Goal: Book appointment/travel/reservation

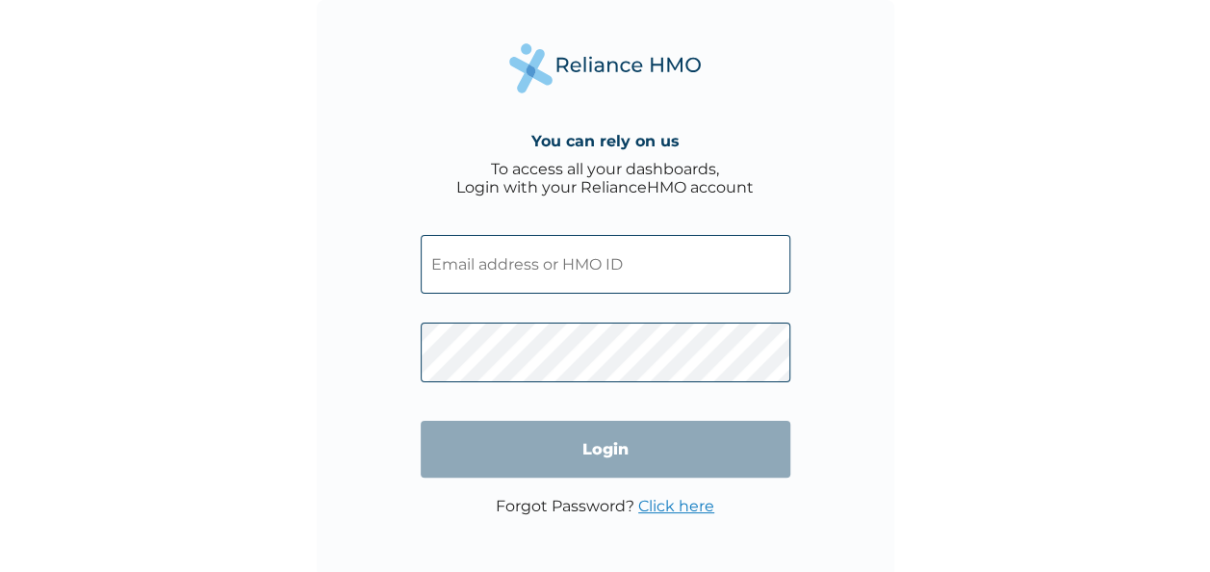
type input "UPC/10005/A"
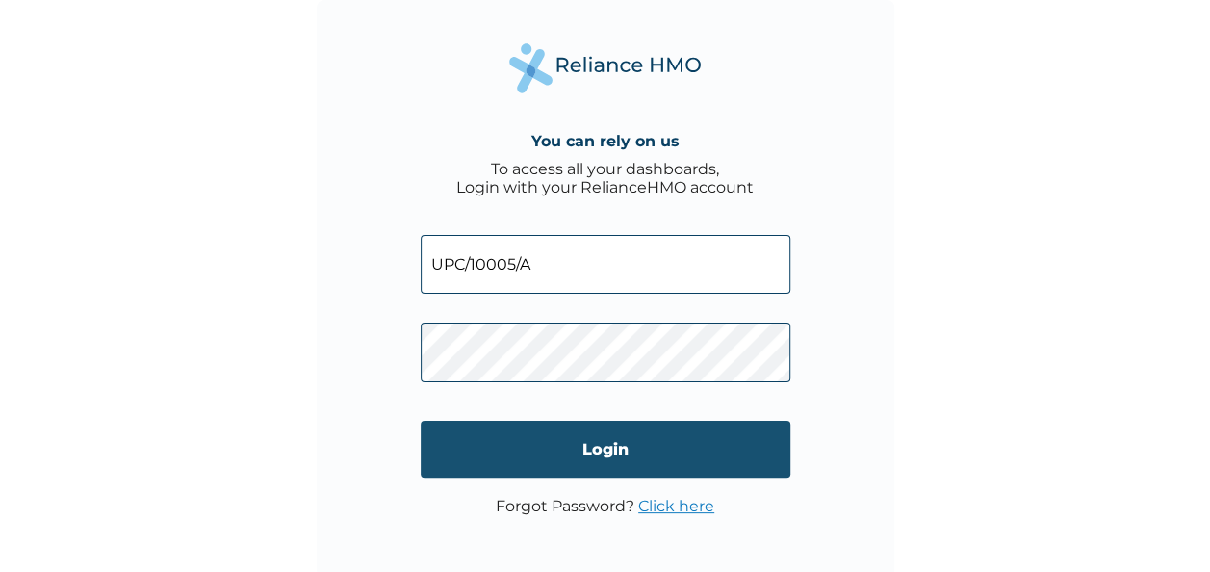
click at [558, 452] on input "Login" at bounding box center [606, 449] width 370 height 57
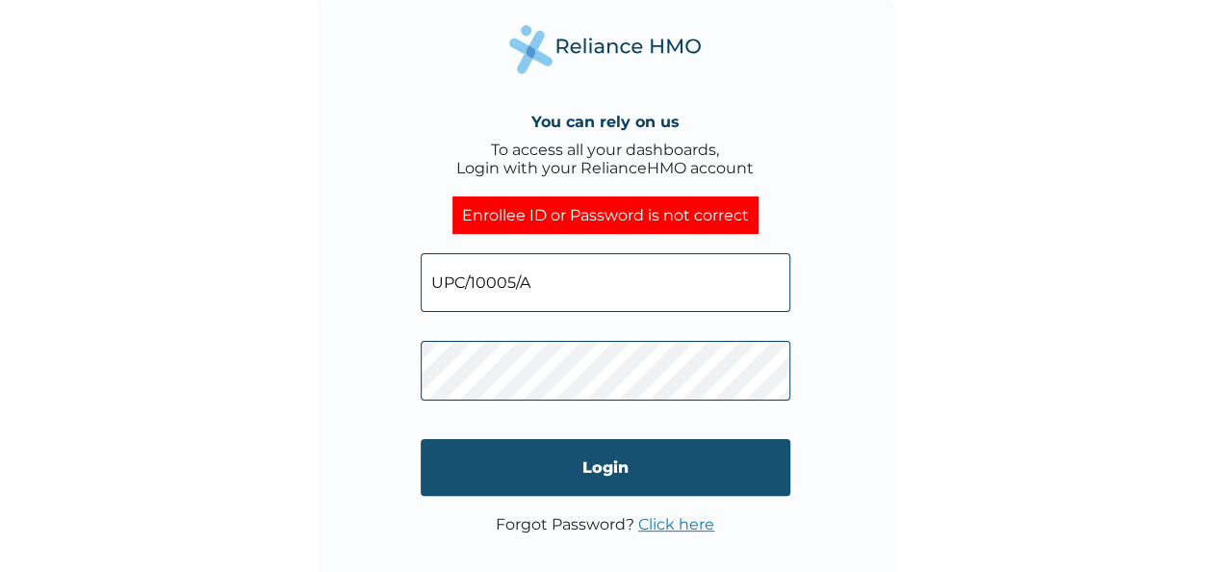
click at [633, 470] on input "Login" at bounding box center [606, 467] width 370 height 57
click at [525, 462] on input "Login" at bounding box center [606, 467] width 370 height 57
click at [503, 470] on input "Login" at bounding box center [606, 467] width 370 height 57
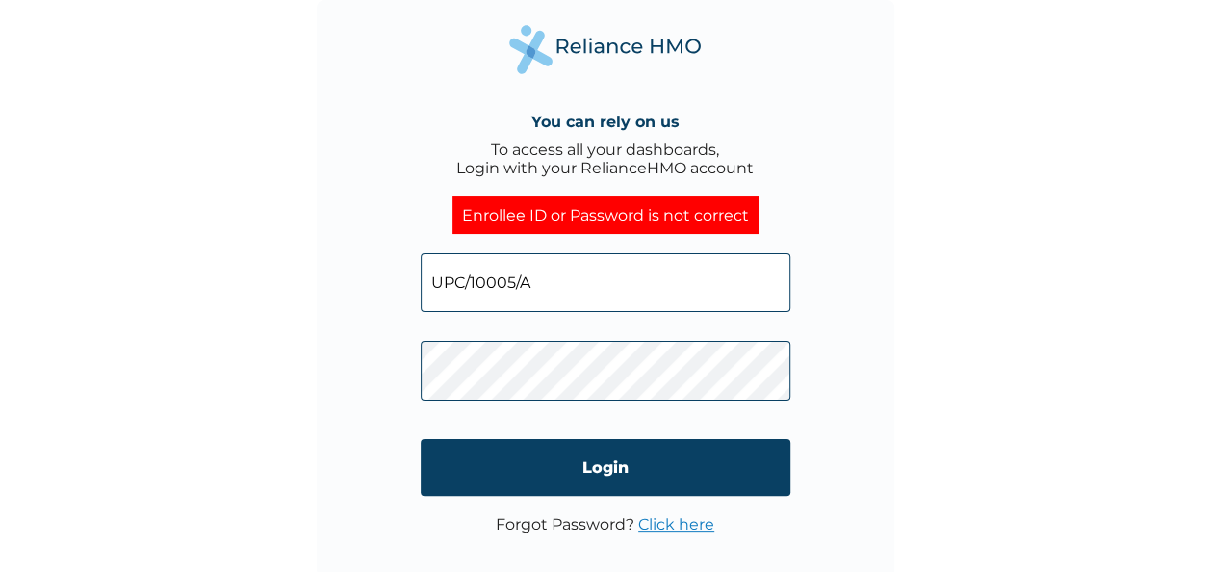
click input "Login" at bounding box center [606, 467] width 370 height 57
click at [668, 527] on link "Click here" at bounding box center [676, 524] width 76 height 18
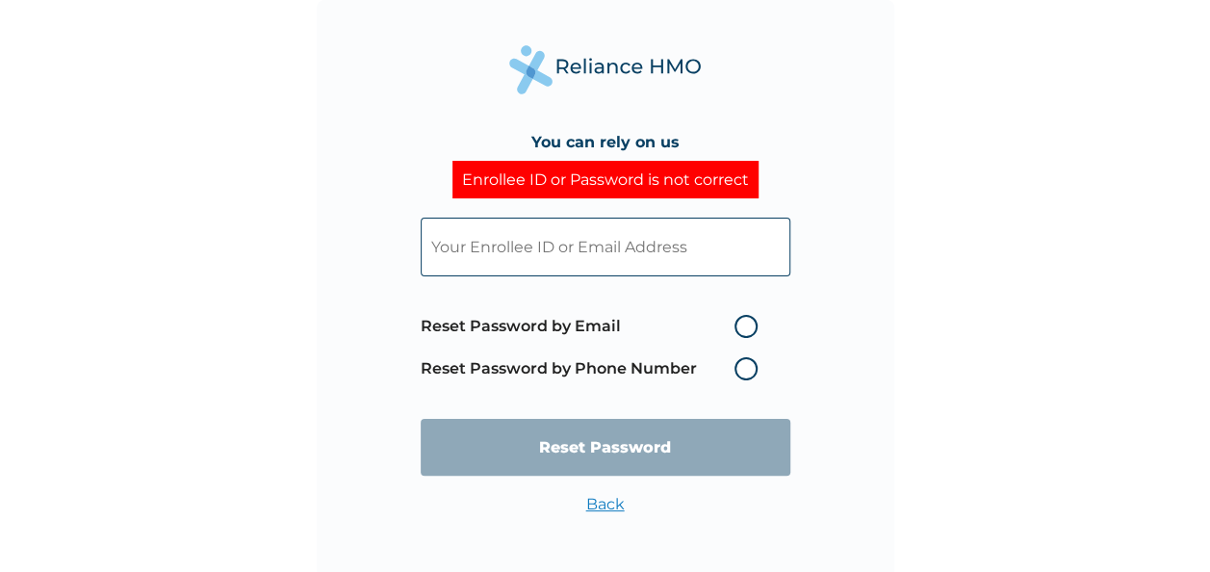
click at [594, 243] on input "text" at bounding box center [606, 247] width 370 height 59
type input "[EMAIL_ADDRESS][DOMAIN_NAME]"
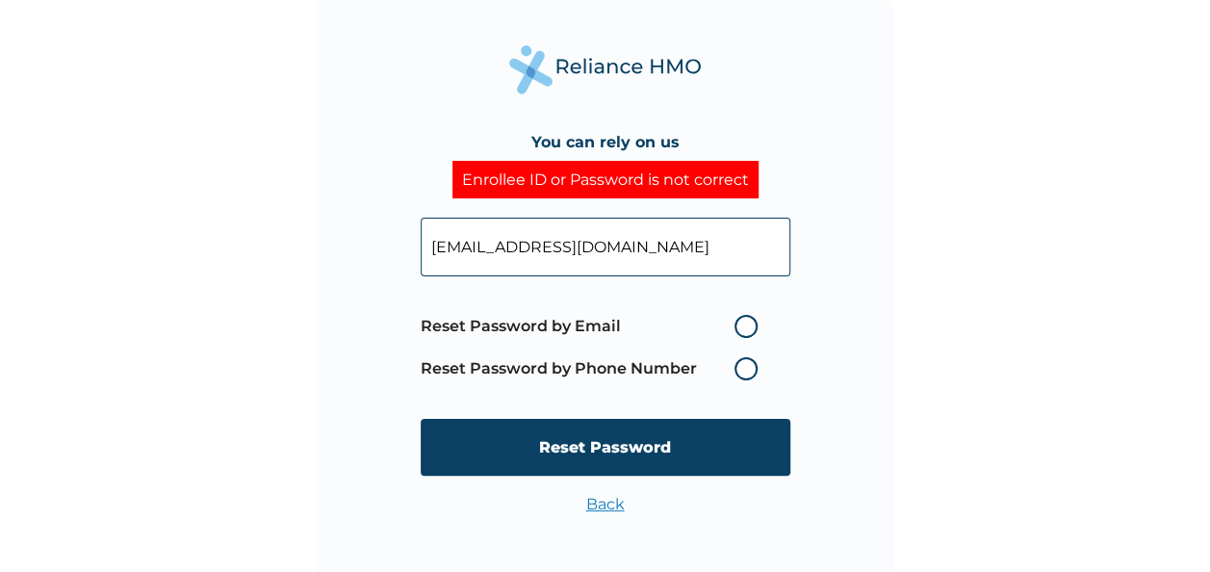
click at [731, 348] on span "Reset Password by Email Reset Password by Phone Number" at bounding box center [594, 347] width 346 height 85
click at [737, 363] on label "Reset Password by Phone Number" at bounding box center [594, 368] width 346 height 23
click at [738, 329] on label "Reset Password by Email" at bounding box center [594, 326] width 346 height 23
click at [738, 329] on input "Reset Password by Email" at bounding box center [722, 326] width 31 height 31
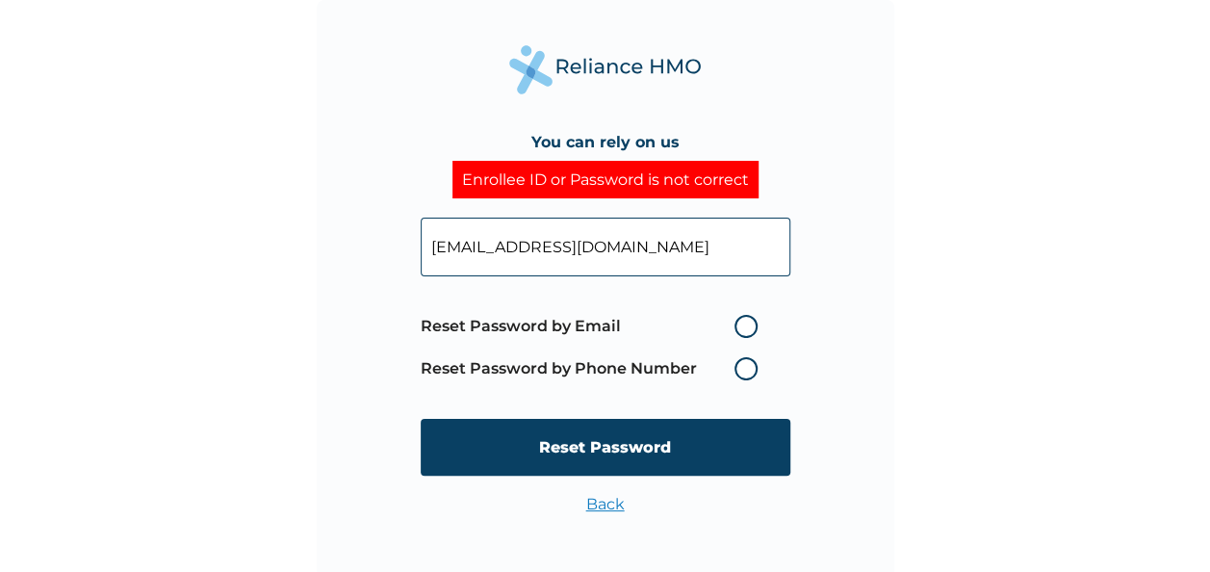
radio input "true"
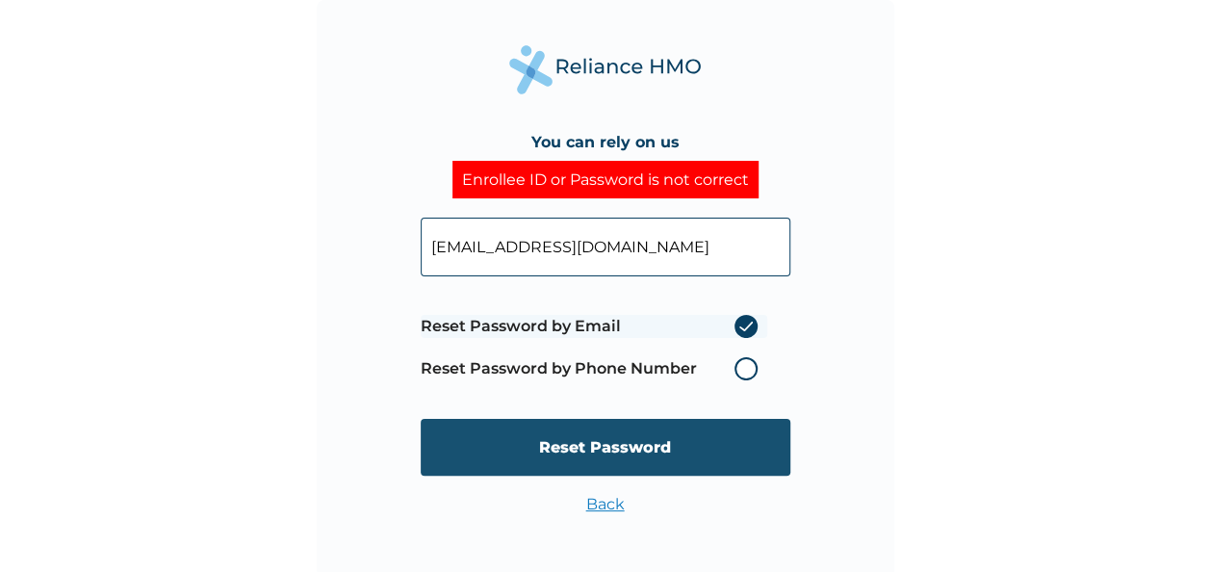
click at [676, 456] on input "Reset Password" at bounding box center [606, 447] width 370 height 57
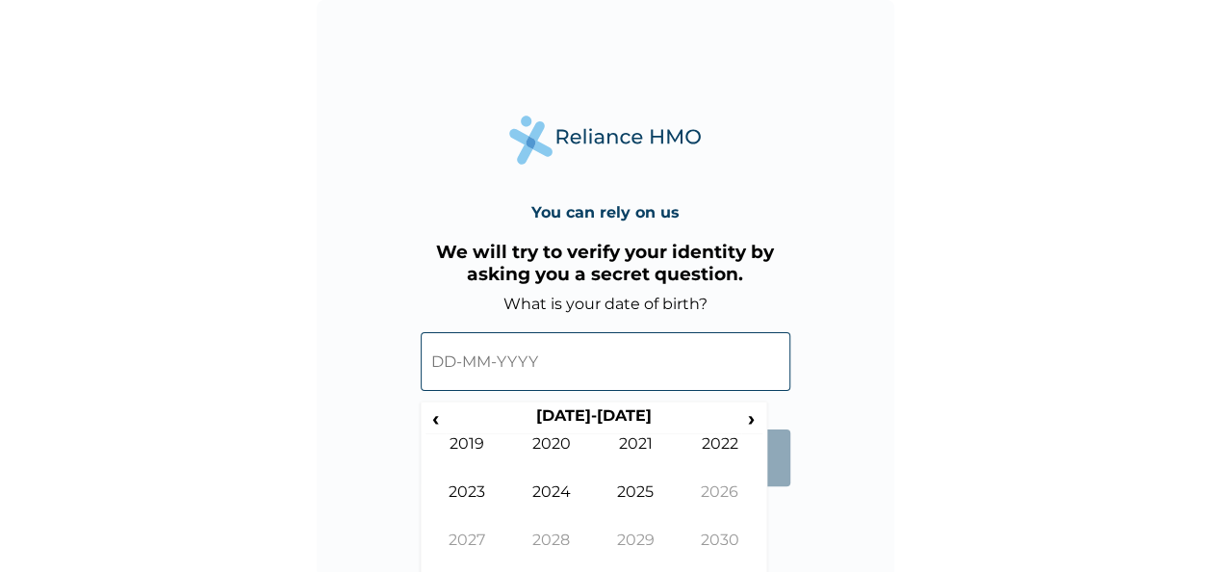
click at [640, 362] on input "text" at bounding box center [606, 361] width 370 height 59
click at [431, 417] on span "‹" at bounding box center [435, 418] width 20 height 24
click at [755, 418] on span "›" at bounding box center [751, 418] width 21 height 24
click at [434, 425] on span "‹" at bounding box center [435, 418] width 20 height 24
click at [431, 416] on span "‹" at bounding box center [435, 418] width 20 height 24
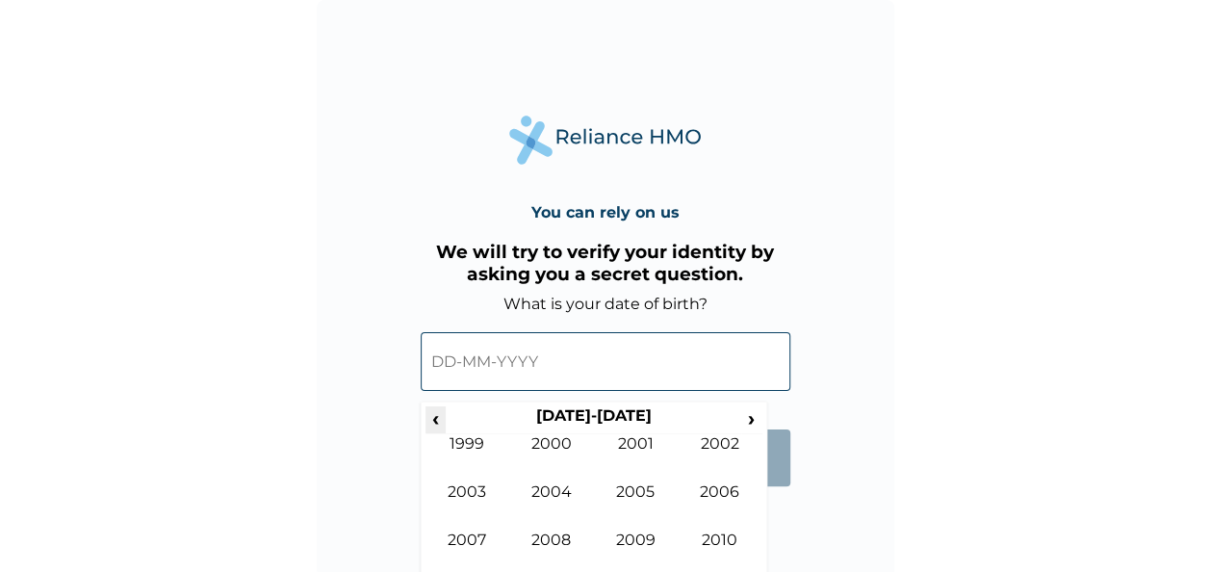
click at [427, 425] on span "‹" at bounding box center [435, 418] width 20 height 24
click at [548, 491] on td "1994" at bounding box center [551, 506] width 85 height 48
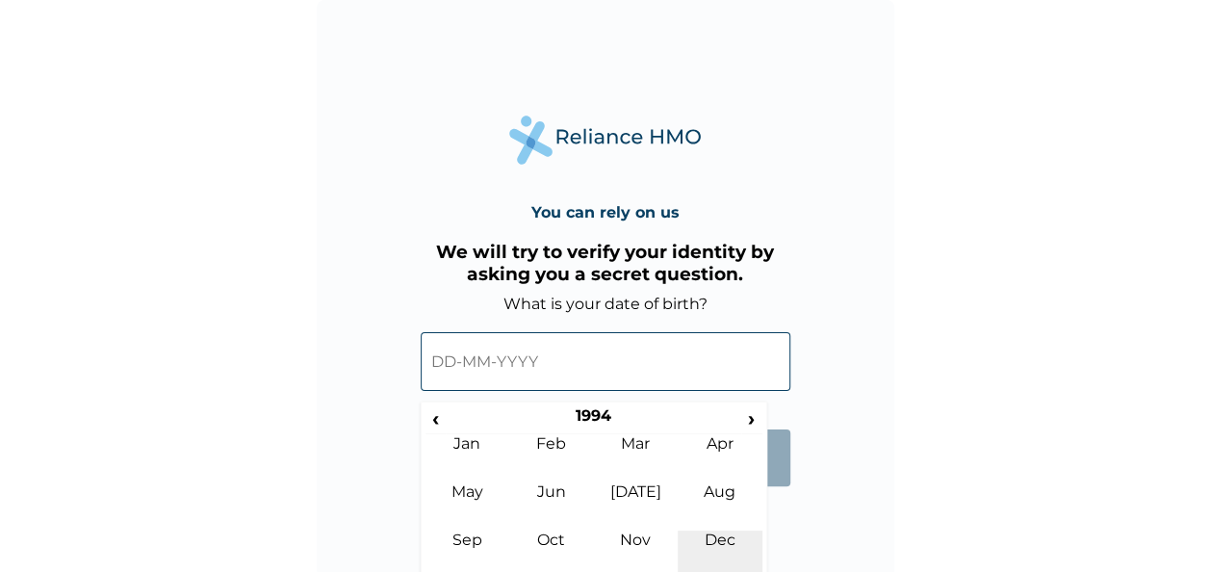
click at [731, 535] on td "Dec" at bounding box center [720, 554] width 85 height 48
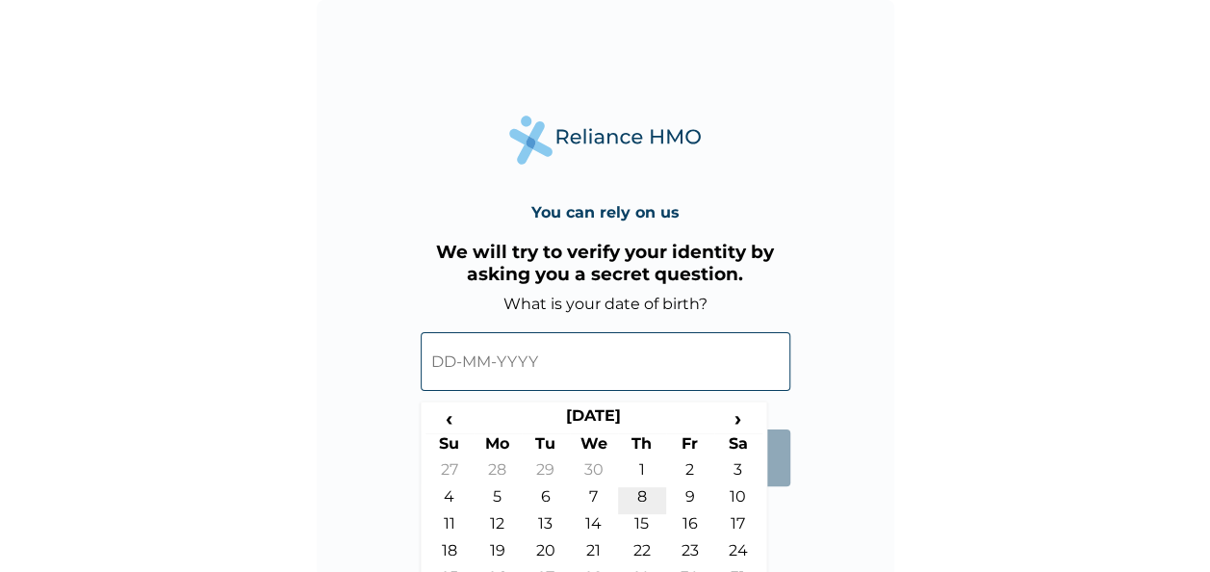
click at [643, 504] on td "8" at bounding box center [642, 500] width 48 height 27
type input "08-12-1994"
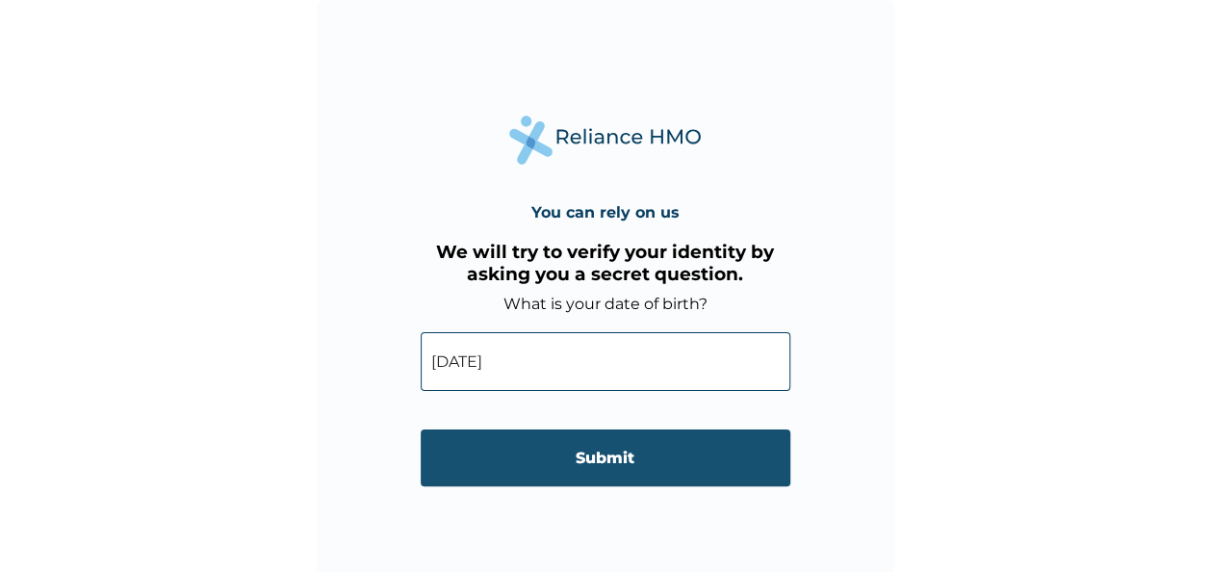
click at [633, 467] on input "Submit" at bounding box center [606, 457] width 370 height 57
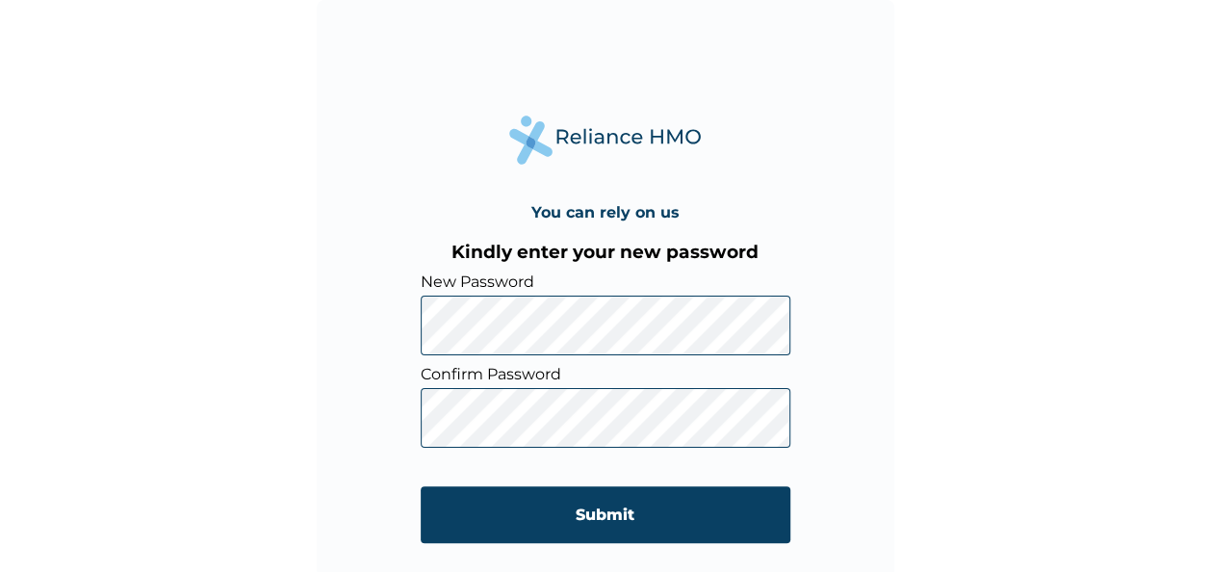
click at [820, 320] on div "You can rely on us Kindly enter your new password New Password Confirm Password…" at bounding box center [605, 288] width 577 height 577
click at [794, 474] on div "You can rely on us Kindly enter your new password New Password Confirm Password…" at bounding box center [605, 288] width 577 height 577
click at [597, 450] on form "New Password Confirm Password Submit" at bounding box center [606, 417] width 370 height 290
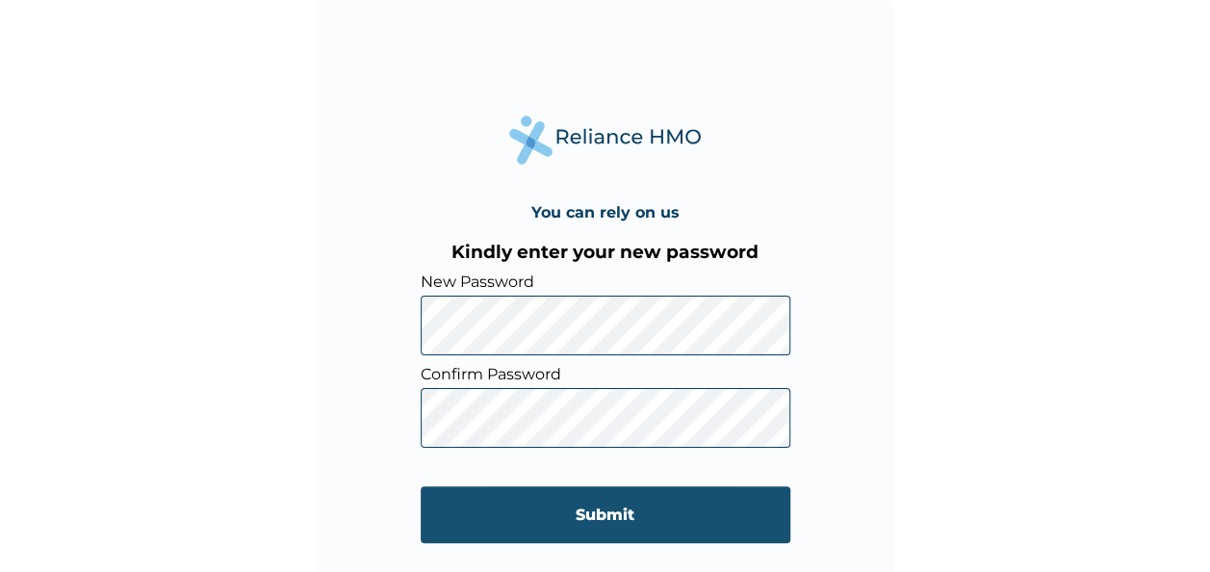
click at [667, 515] on input "Submit" at bounding box center [606, 514] width 370 height 57
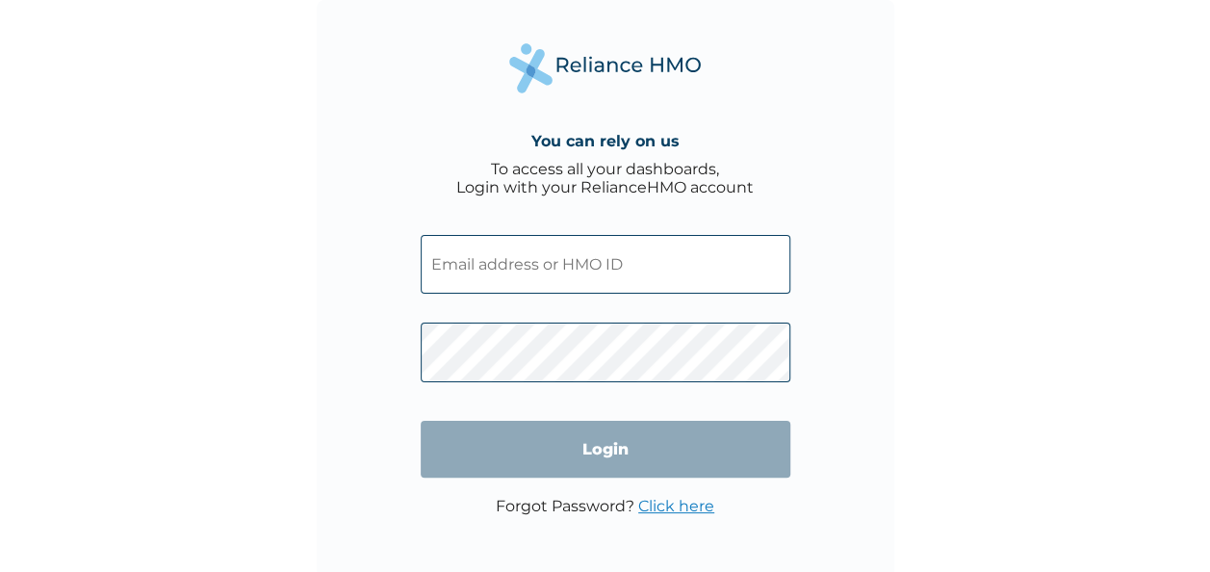
type input "UPC/10005/A"
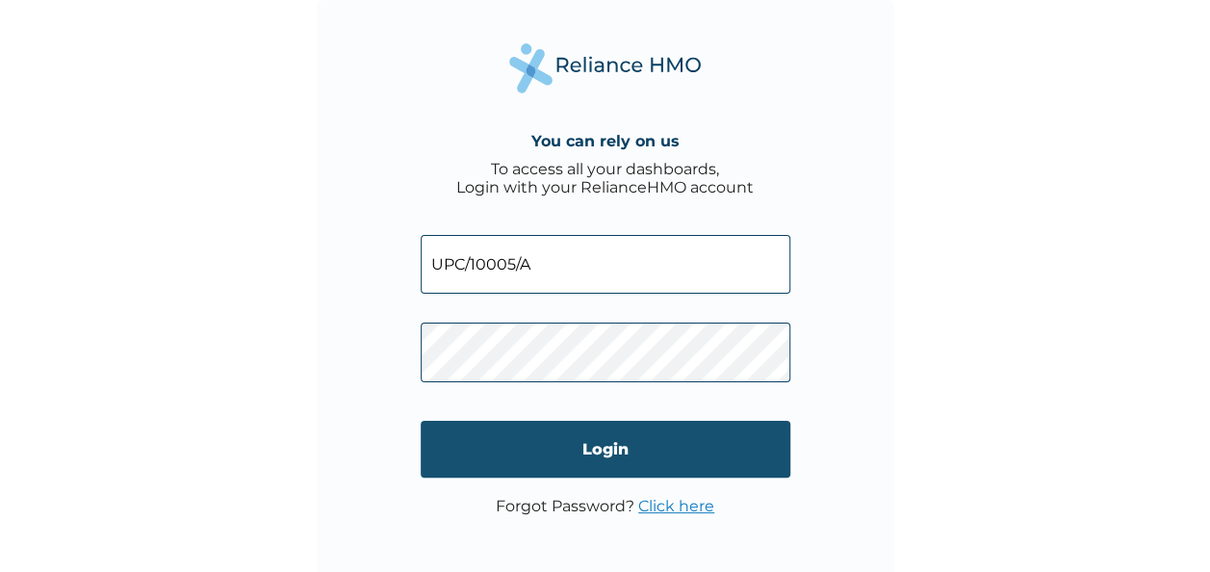
click at [647, 433] on input "Login" at bounding box center [606, 449] width 370 height 57
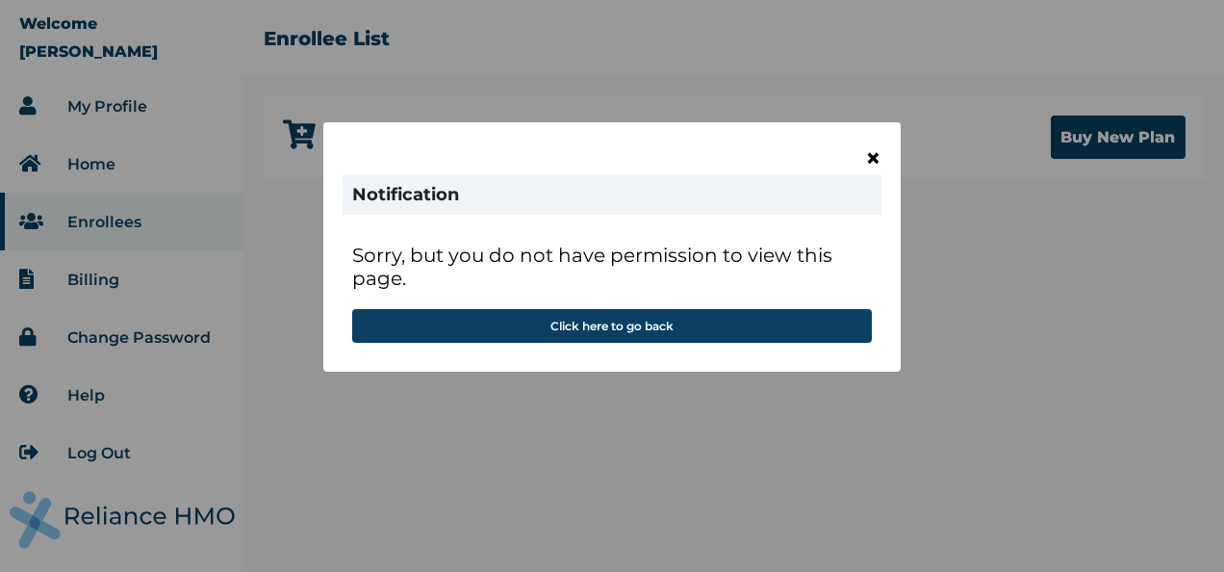
click at [868, 155] on span "×" at bounding box center [873, 157] width 16 height 33
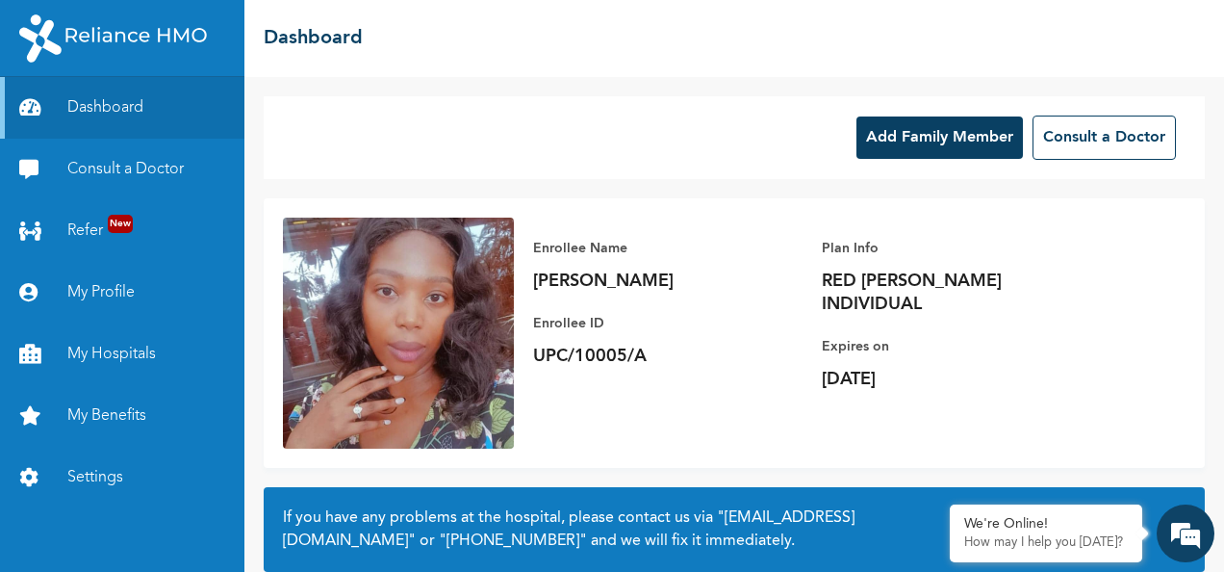
click at [1113, 247] on div "Enrollee Name [PERSON_NAME] Enrollee ID UPC/10005/A Plan Info RED [PERSON_NAME]…" at bounding box center [822, 314] width 616 height 192
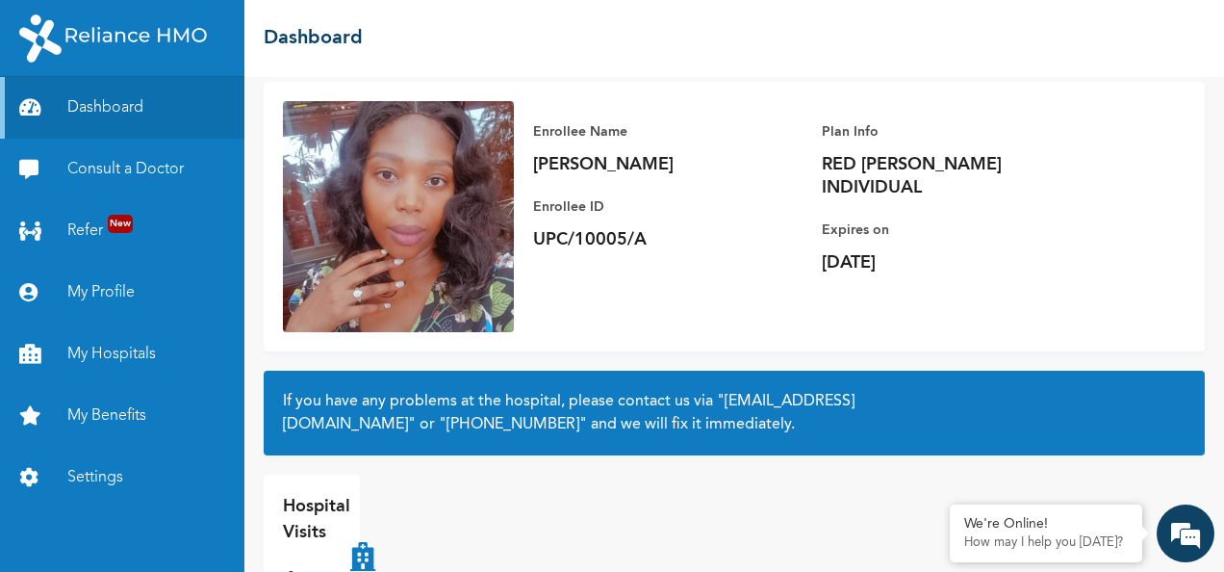
scroll to position [173, 0]
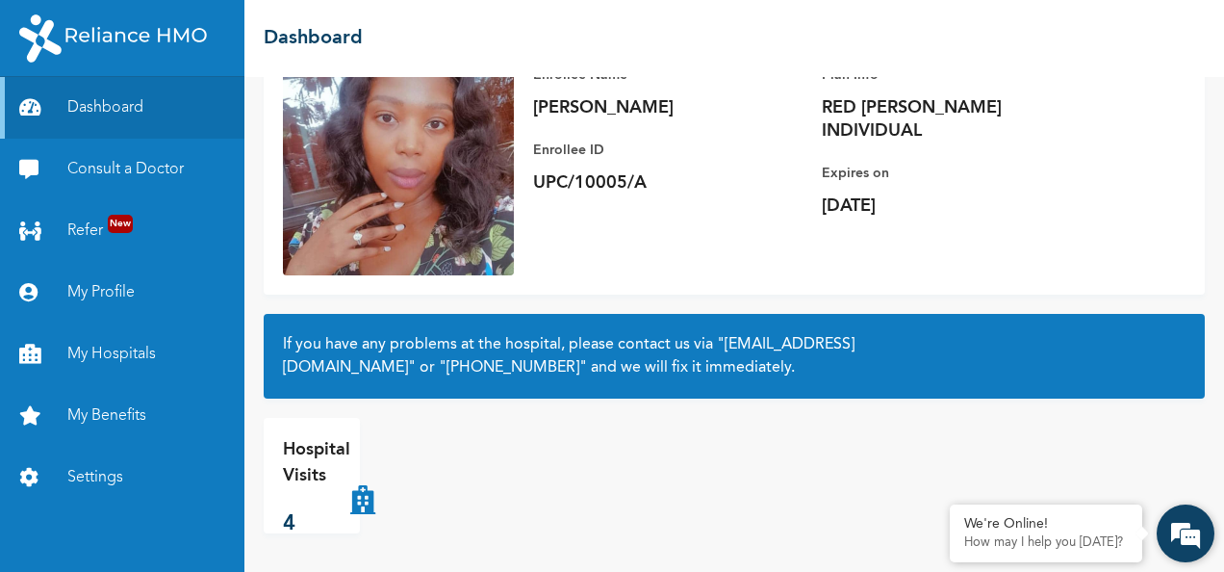
click at [1190, 538] on em at bounding box center [1186, 533] width 52 height 52
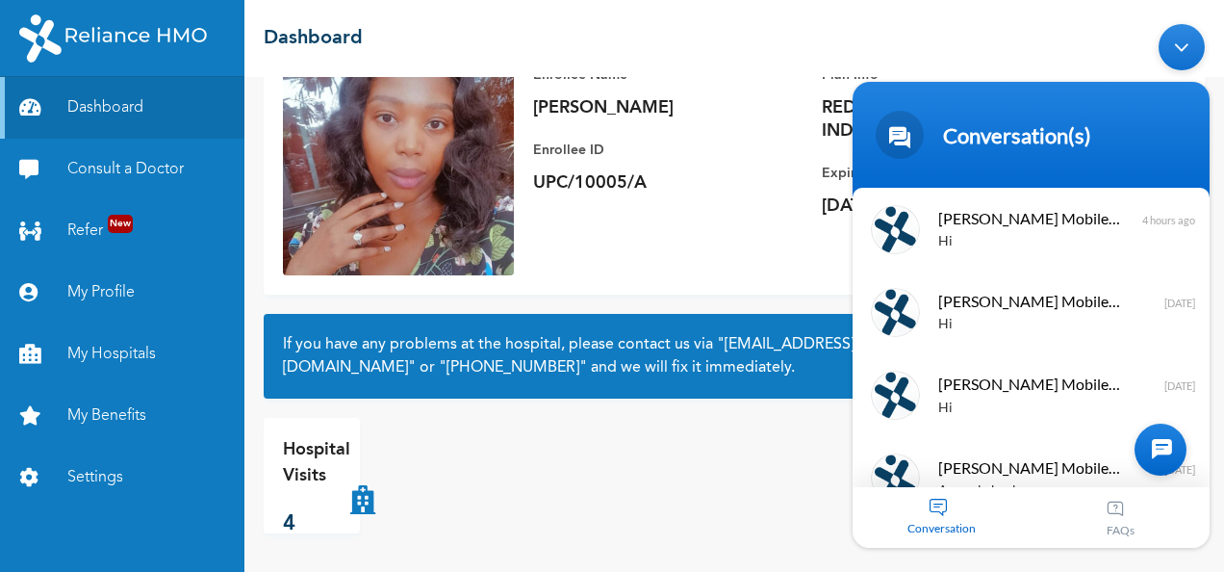
click at [1157, 452] on div at bounding box center [1161, 449] width 52 height 52
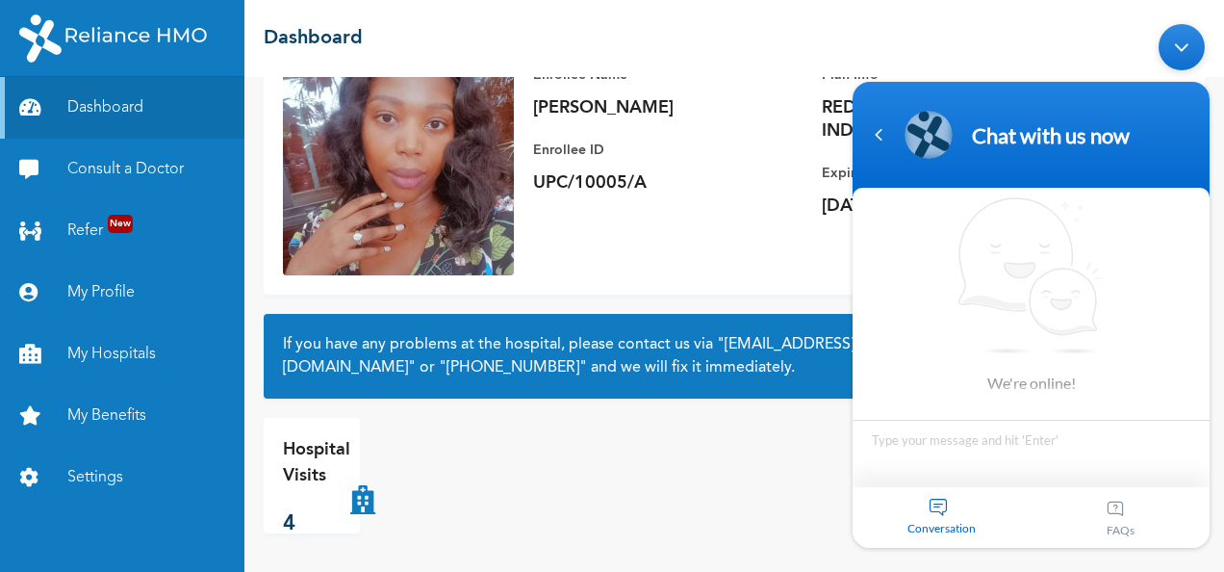
click at [1048, 439] on textarea "Type your message and hit 'Enter'" at bounding box center [1031, 452] width 357 height 67
type textarea "Hi"
click at [1183, 467] on span at bounding box center [1185, 462] width 29 height 29
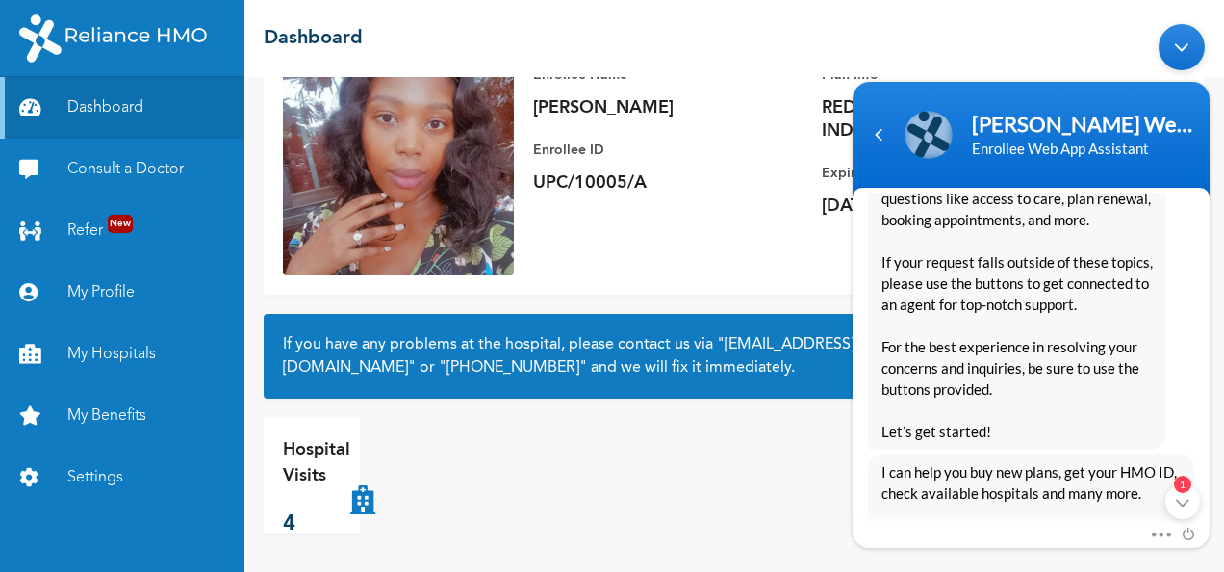
scroll to position [0, 0]
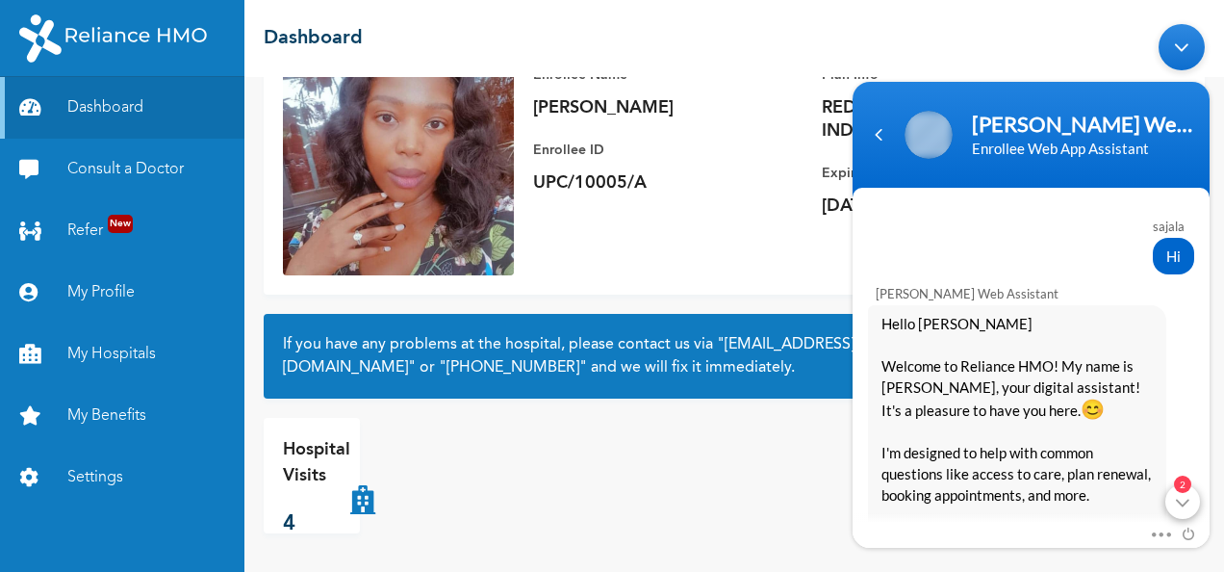
click at [1184, 494] on div "2" at bounding box center [1183, 500] width 35 height 35
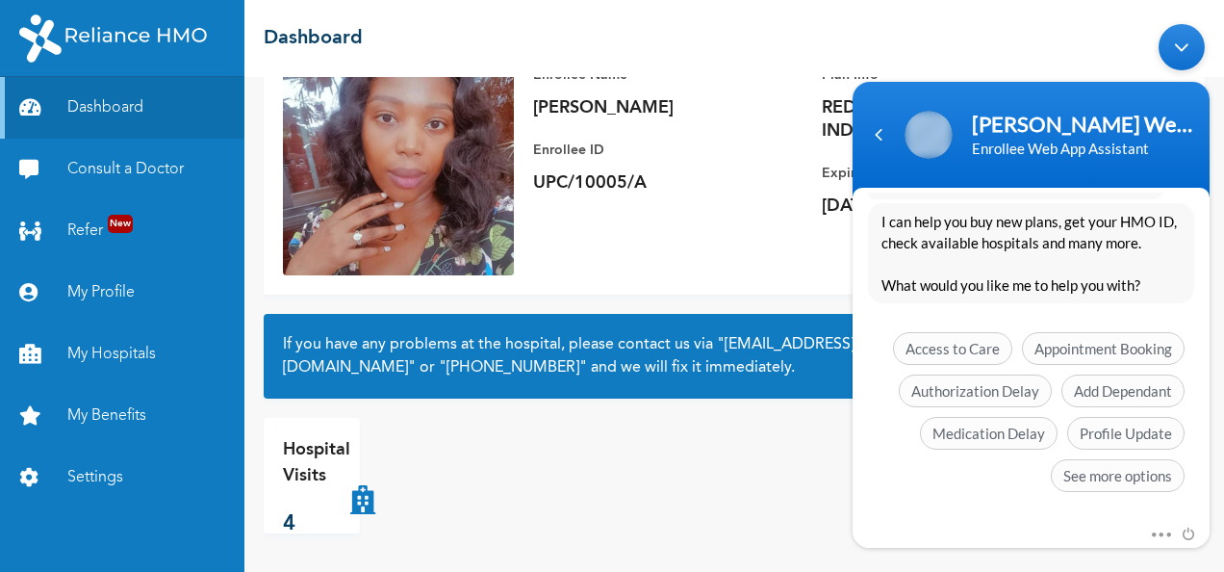
scroll to position [525, 0]
click at [1089, 482] on span "See more options" at bounding box center [1118, 474] width 134 height 33
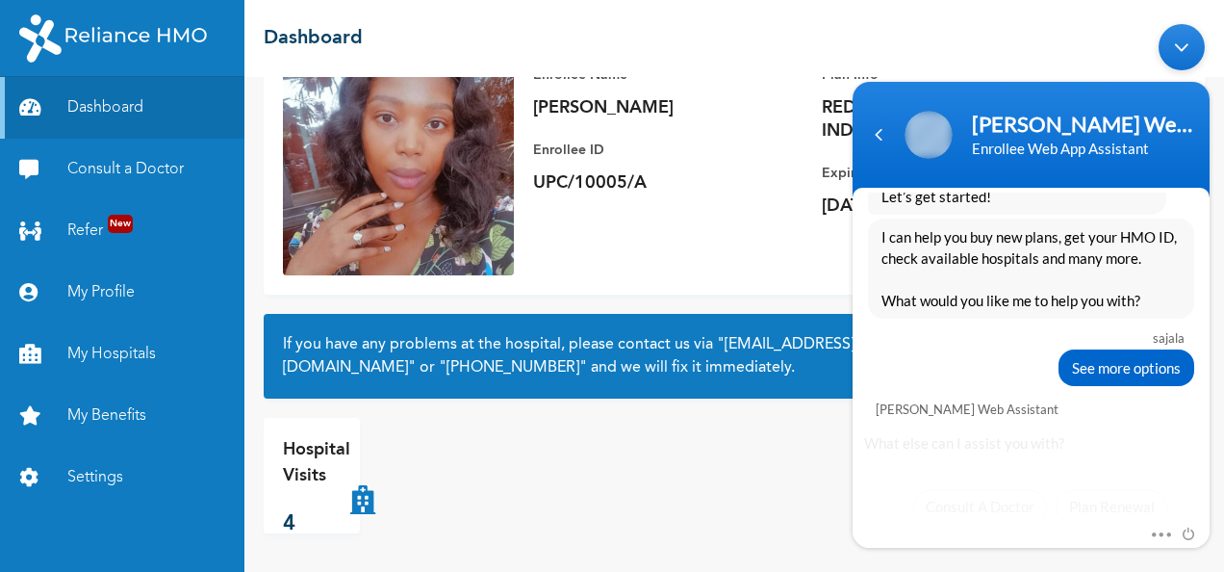
scroll to position [667, 0]
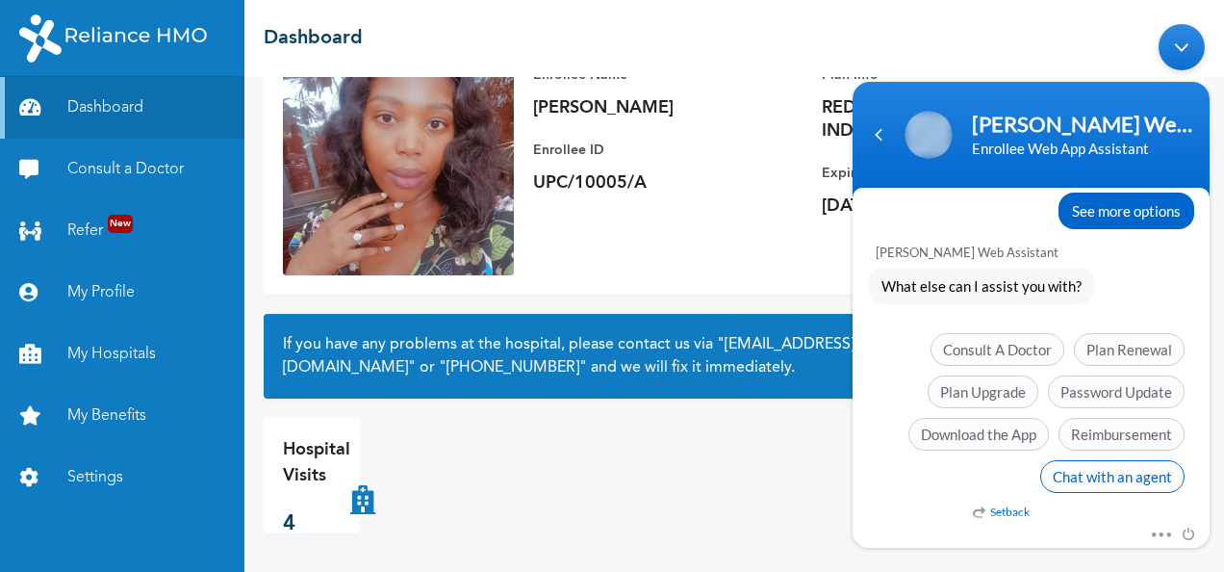
click at [1091, 469] on span "Chat with an agent" at bounding box center [1112, 475] width 144 height 33
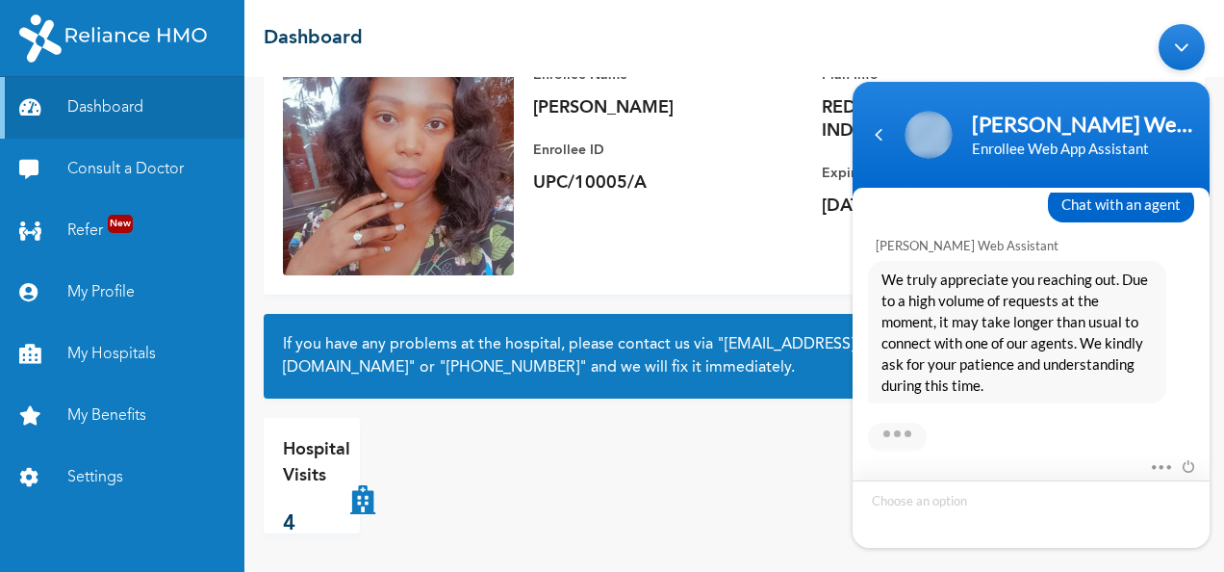
scroll to position [960, 0]
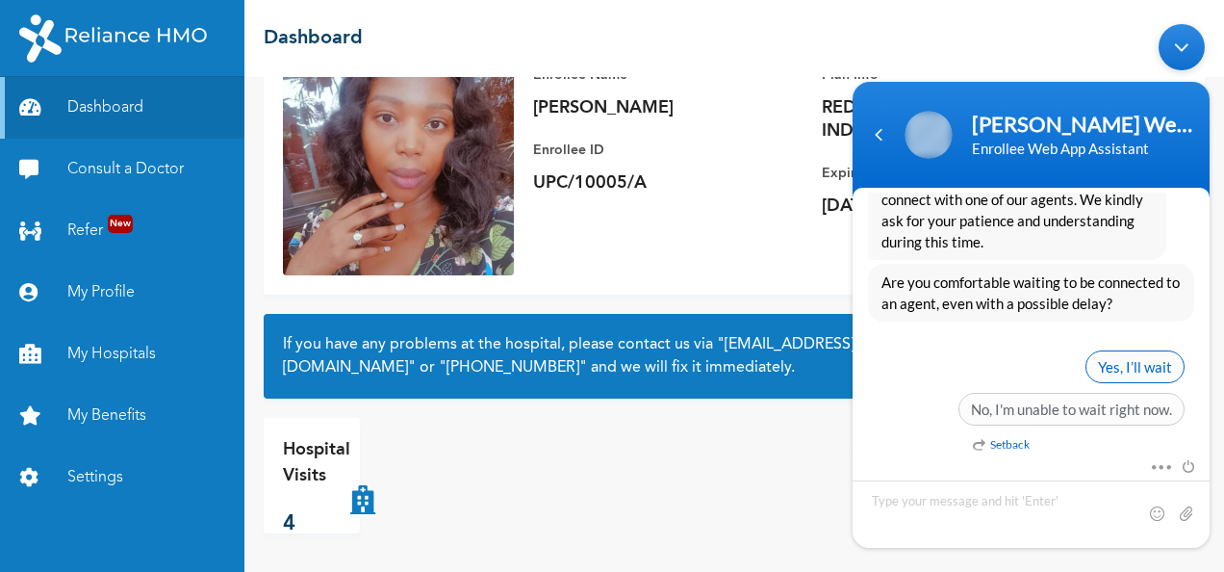
click at [1123, 364] on span "Yes, I’ll wait" at bounding box center [1135, 365] width 99 height 33
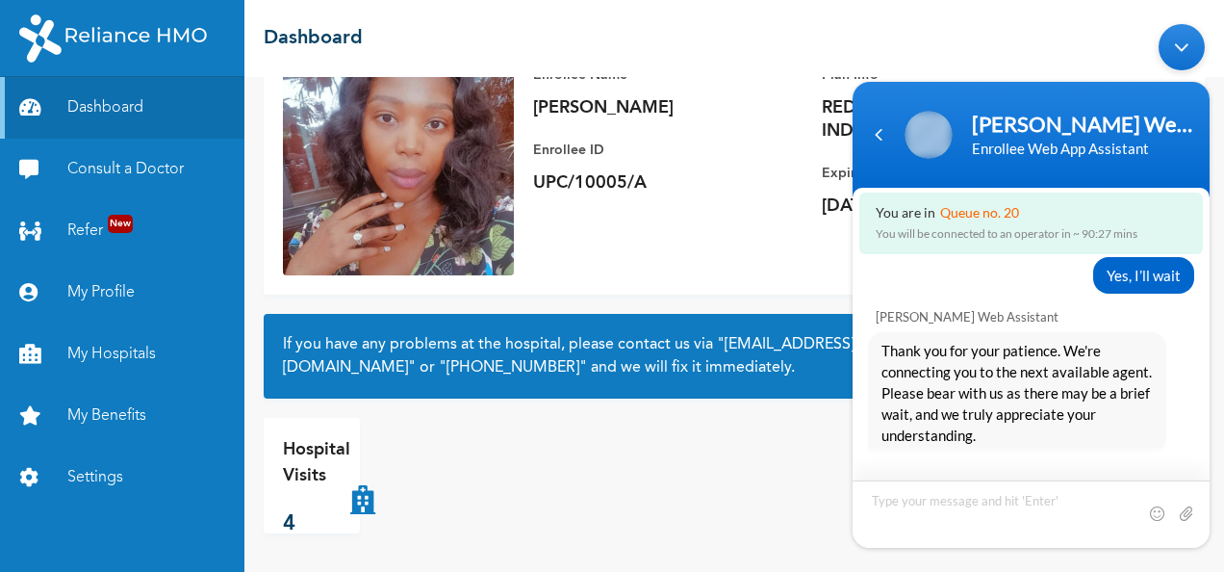
scroll to position [1209, 0]
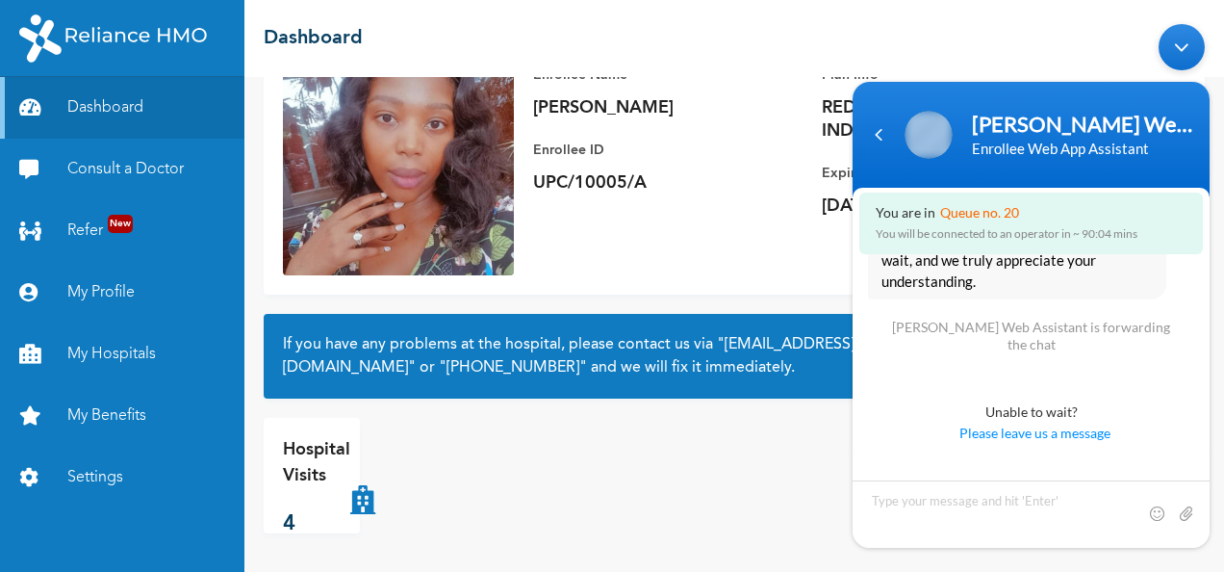
click at [636, 476] on div "Hospital Visits 4" at bounding box center [734, 475] width 941 height 115
click at [909, 498] on textarea "Type your message and hit 'Enter'" at bounding box center [1031, 512] width 357 height 67
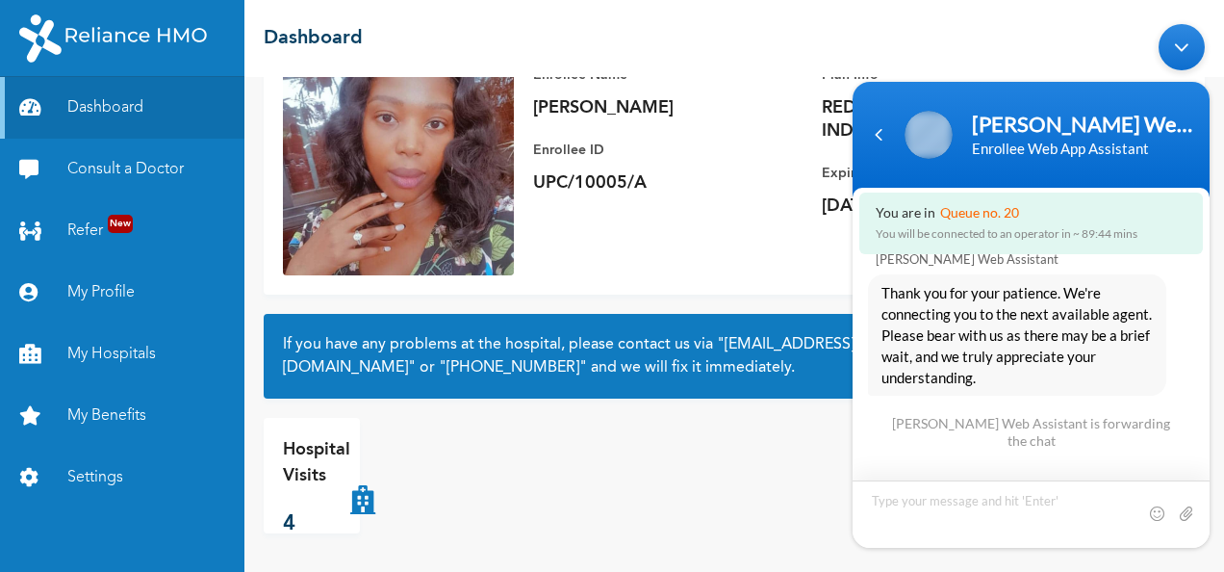
scroll to position [1111, 0]
drag, startPoint x: 963, startPoint y: 482, endPoint x: 945, endPoint y: 501, distance: 26.5
click at [963, 482] on textarea "Type your message and hit 'Enter'" at bounding box center [1031, 512] width 357 height 67
click at [945, 501] on textarea "Type your message and hit 'Enter'" at bounding box center [1031, 512] width 357 height 67
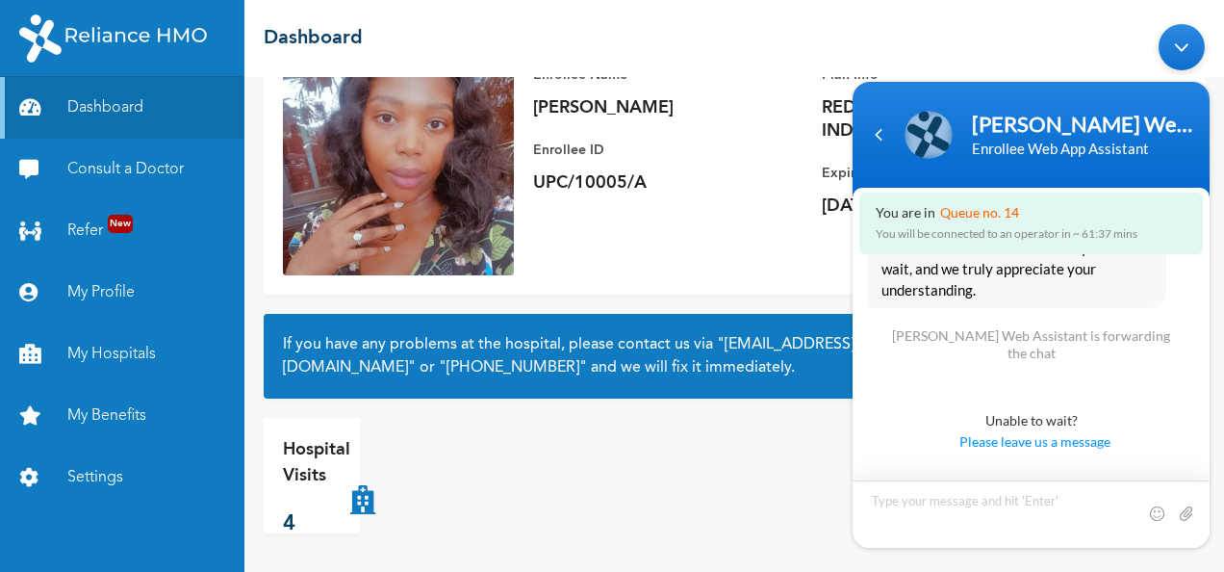
scroll to position [1209, 0]
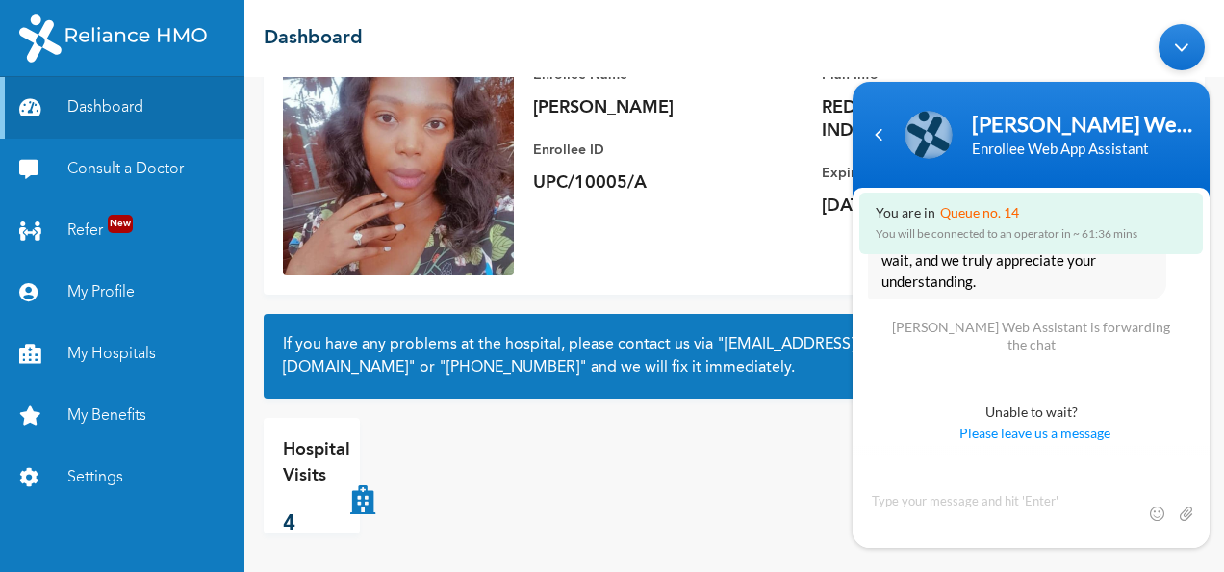
click at [1143, 422] on span "Please leave us a message" at bounding box center [1035, 432] width 316 height 21
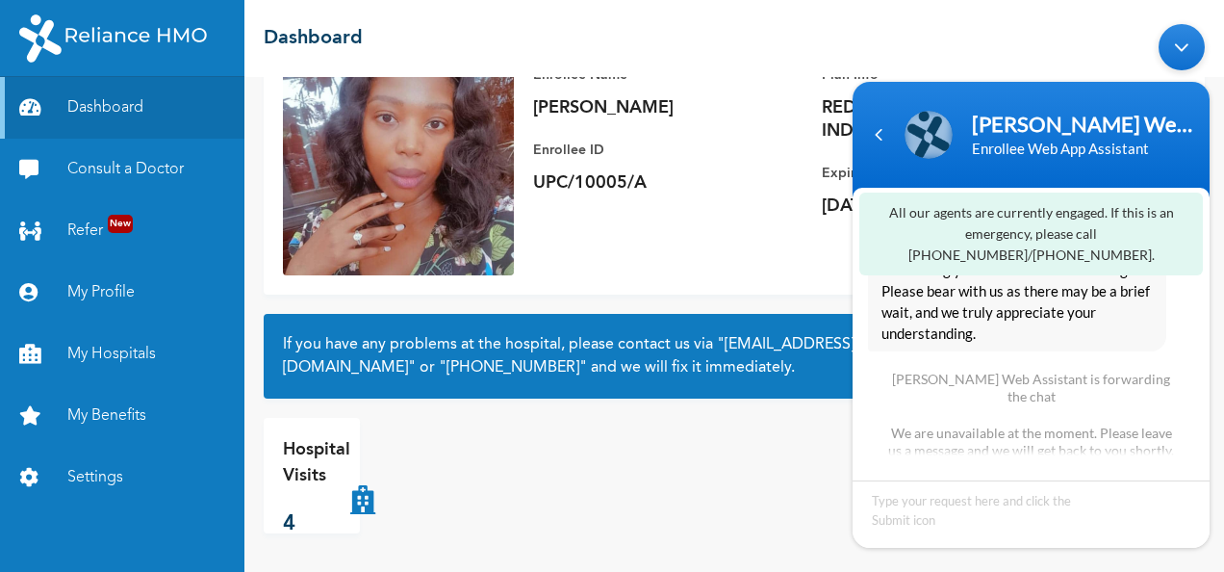
scroll to position [1182, 0]
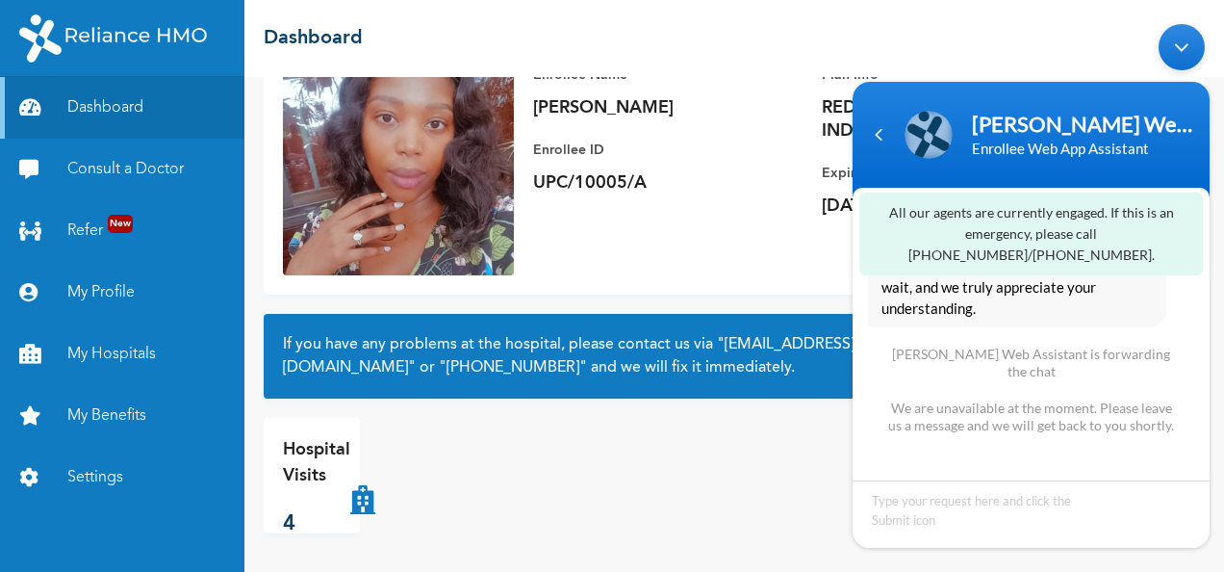
click at [697, 479] on div "Hospital Visits 4" at bounding box center [734, 475] width 941 height 115
click at [971, 523] on textarea "Type your message and hit 'Enter'" at bounding box center [1031, 512] width 357 height 67
type textarea "hi"
click at [1175, 512] on div at bounding box center [1175, 511] width 59 height 19
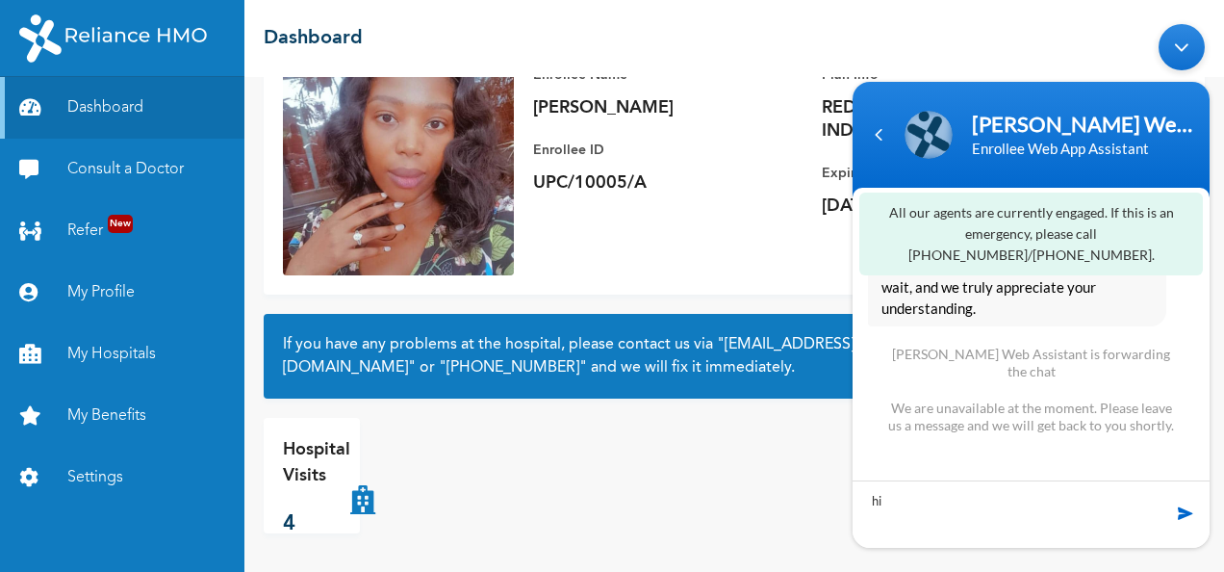
click at [1180, 509] on span at bounding box center [1185, 511] width 19 height 19
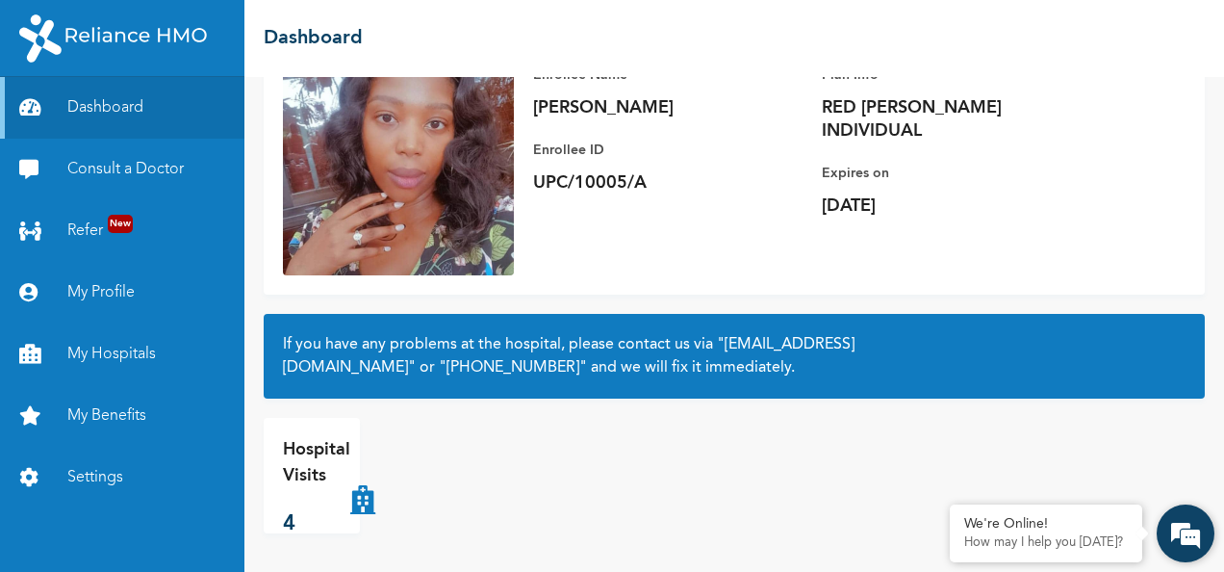
click at [1191, 525] on em at bounding box center [1186, 533] width 52 height 52
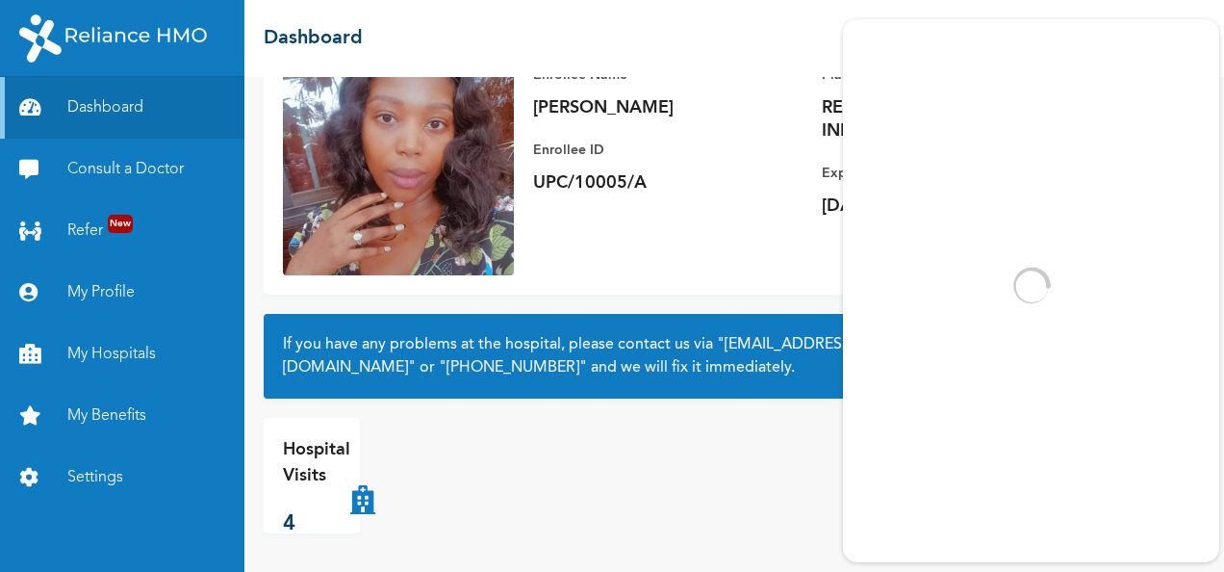
scroll to position [0, 0]
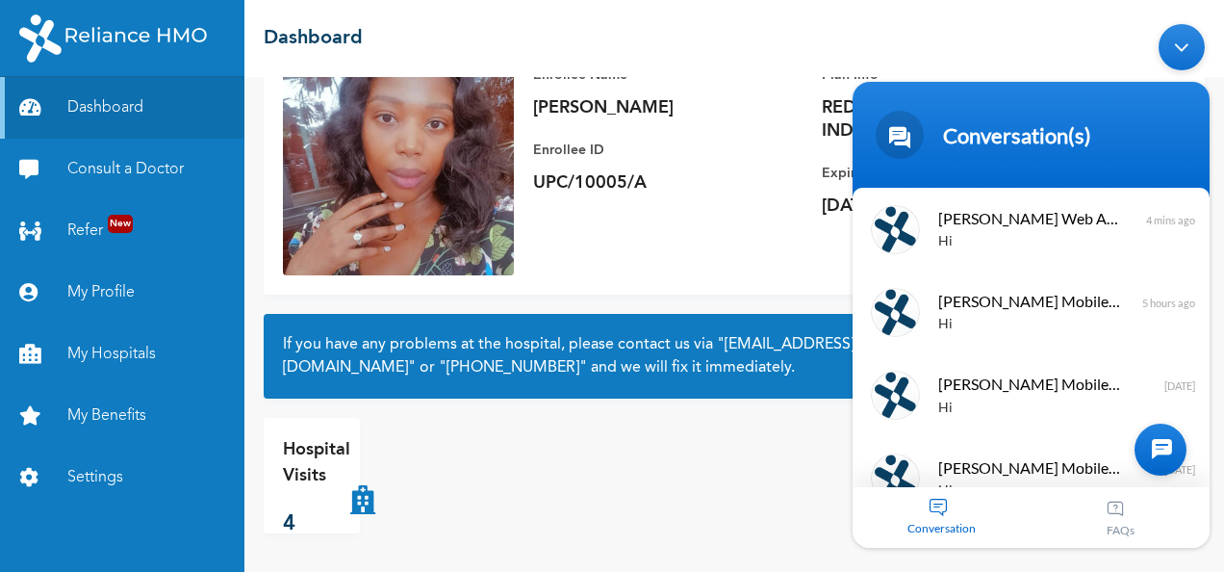
click at [935, 497] on div "Conversation" at bounding box center [942, 516] width 179 height 61
click at [1169, 436] on div at bounding box center [1161, 449] width 52 height 52
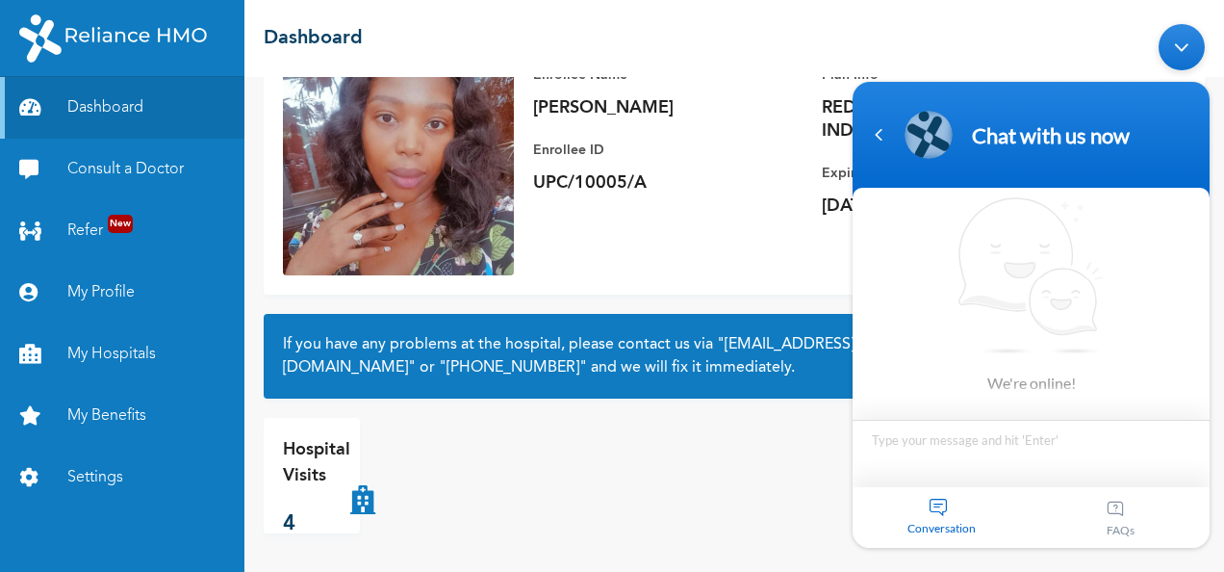
click at [1005, 423] on textarea "Type your message and hit 'Enter'" at bounding box center [1031, 452] width 357 height 67
type textarea "hello"
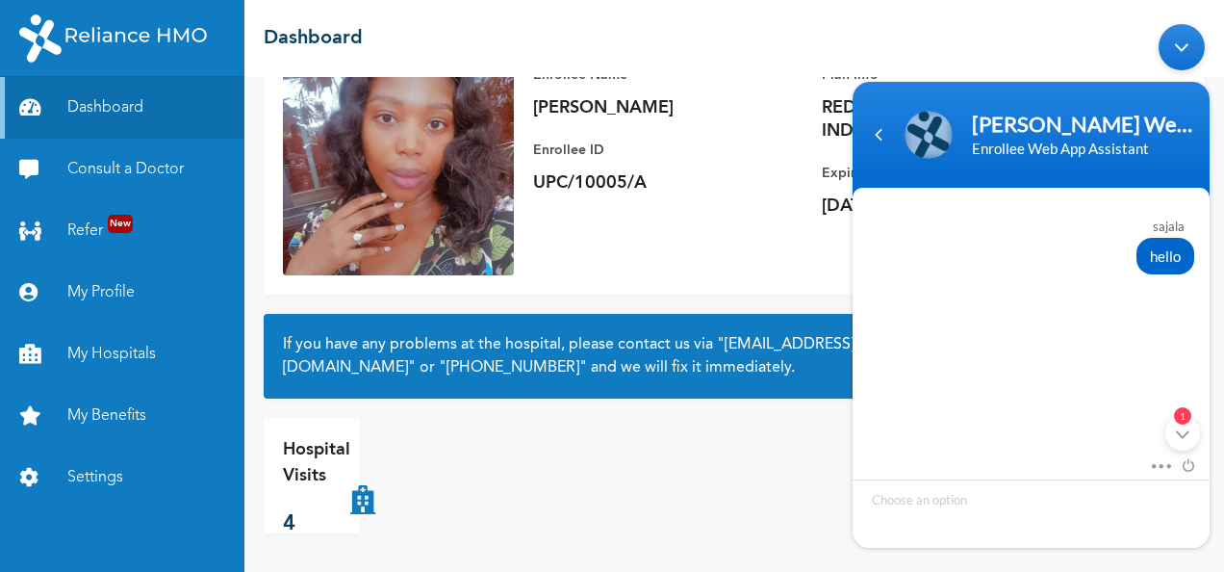
scroll to position [296, 0]
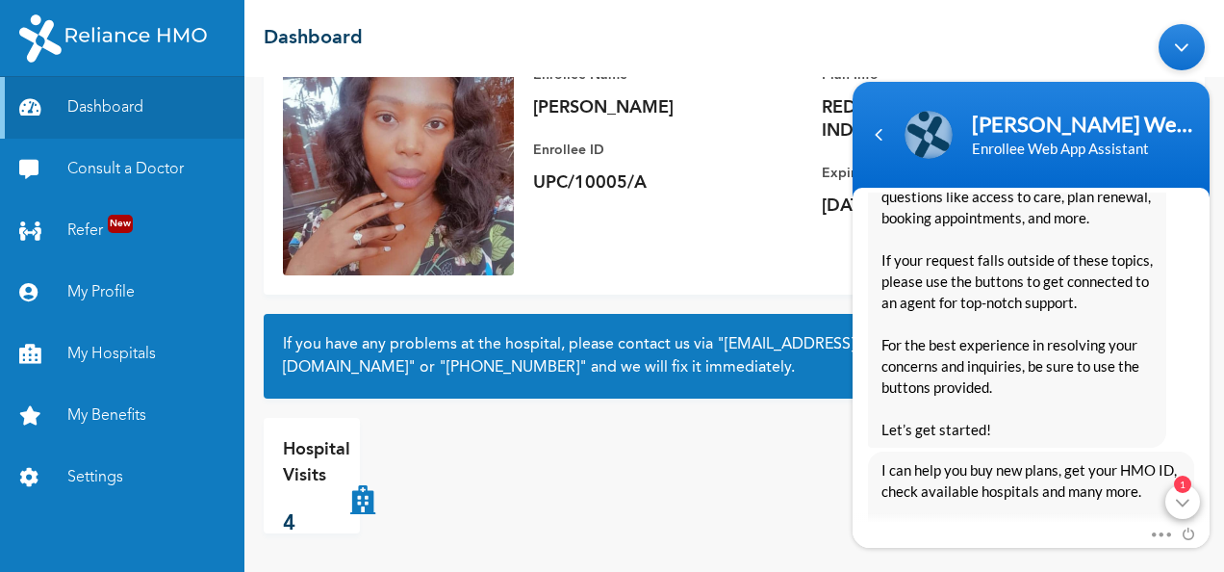
click at [1187, 501] on div "1" at bounding box center [1183, 500] width 35 height 35
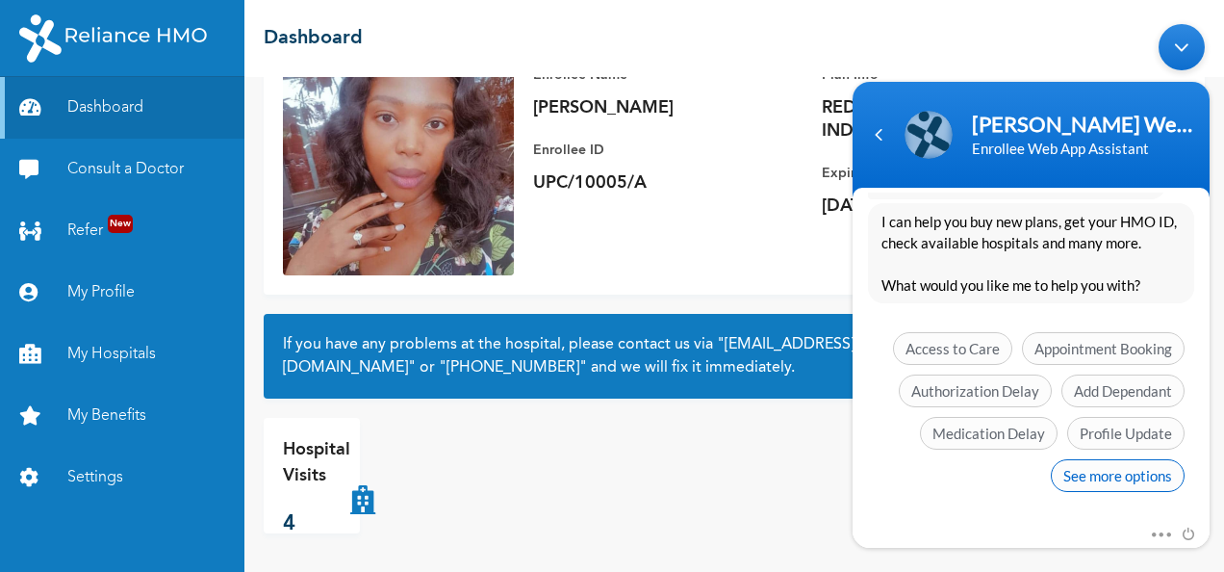
click at [1128, 478] on span "See more options" at bounding box center [1118, 474] width 134 height 33
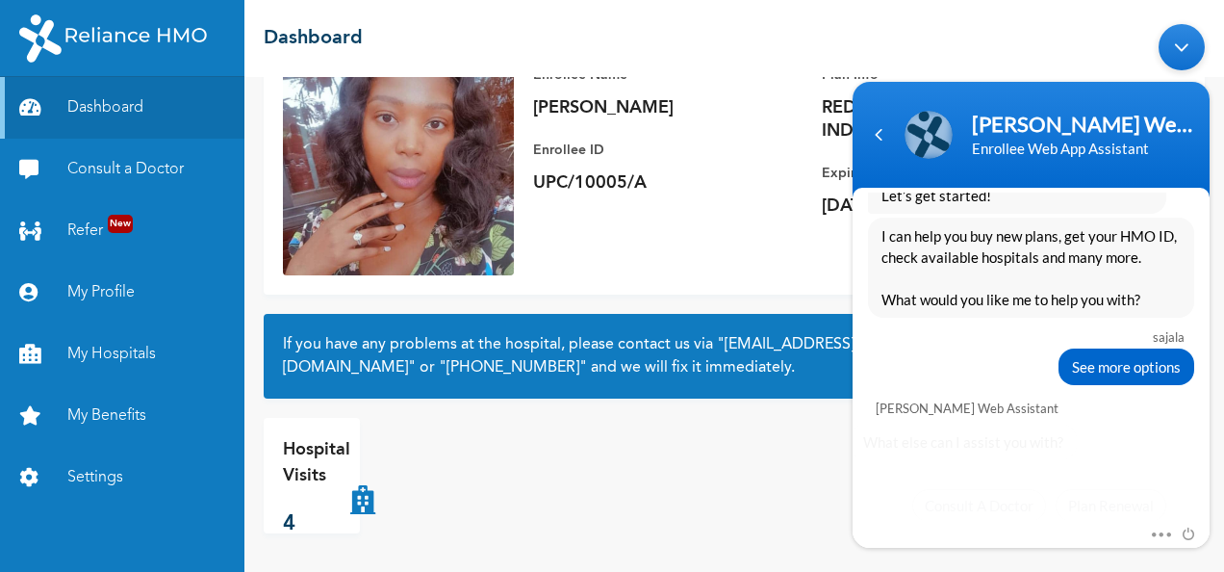
scroll to position [686, 0]
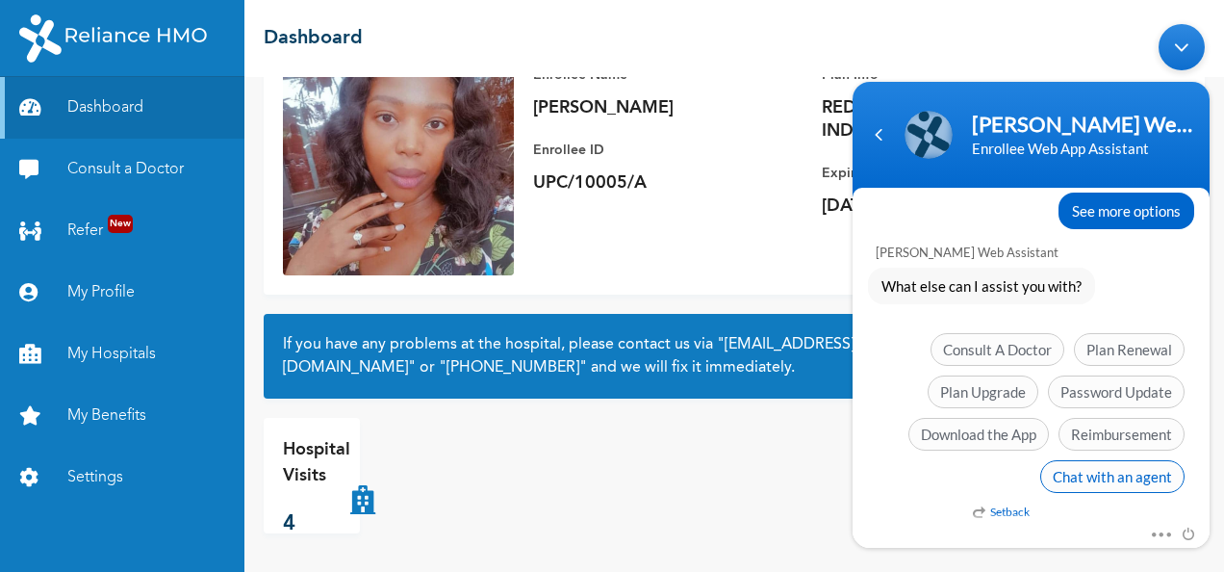
click at [1111, 473] on span "Chat with an agent" at bounding box center [1112, 475] width 144 height 33
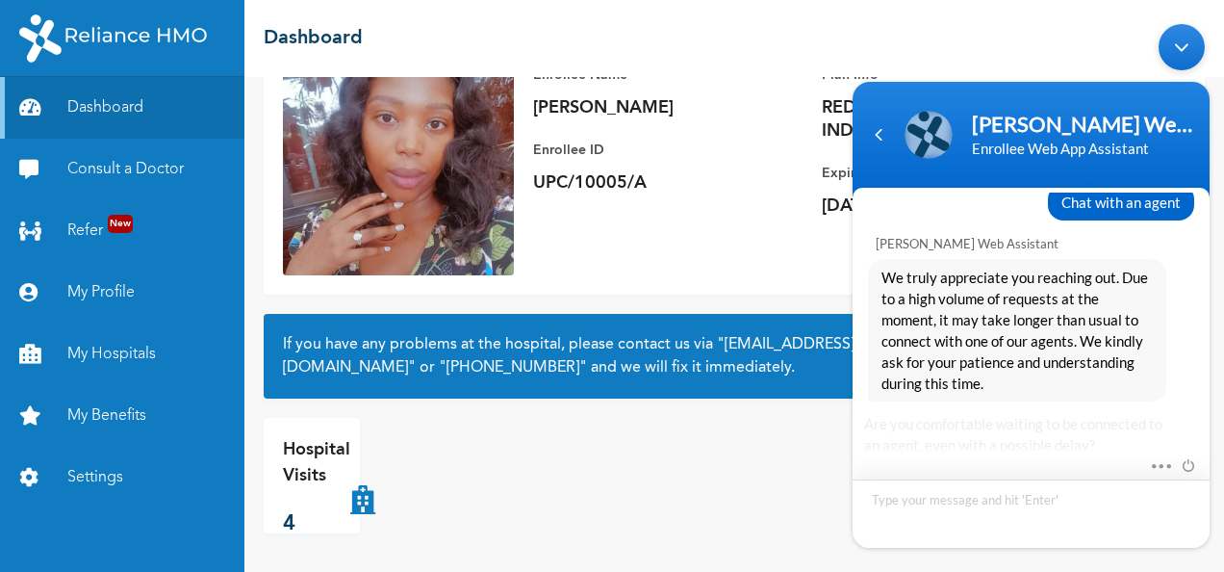
scroll to position [980, 0]
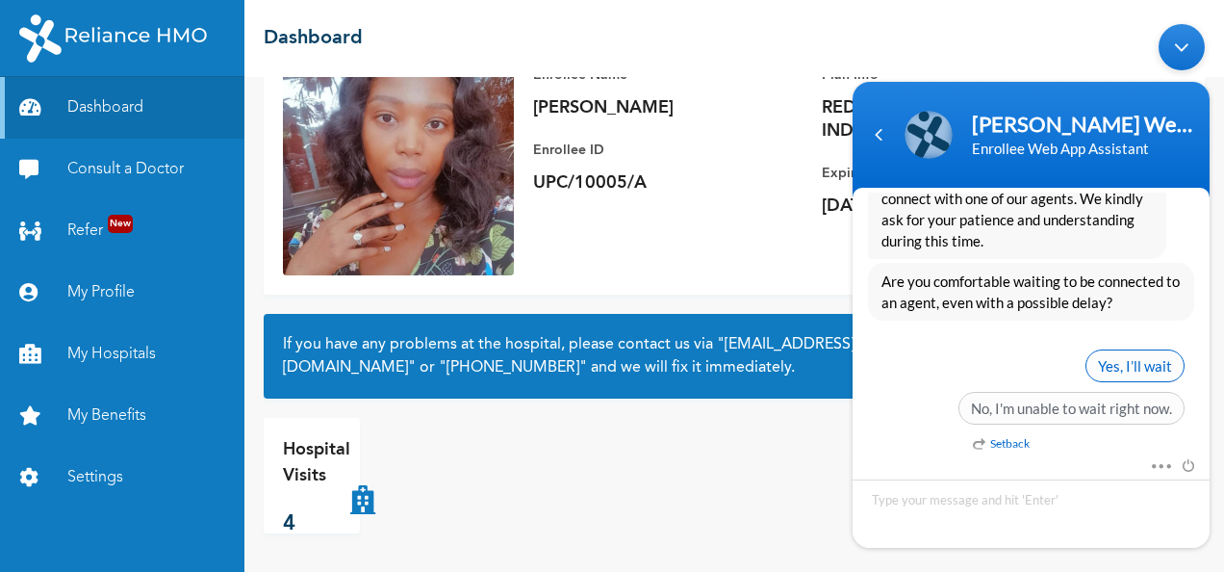
click at [1130, 353] on span "Yes, I’ll wait" at bounding box center [1135, 364] width 99 height 33
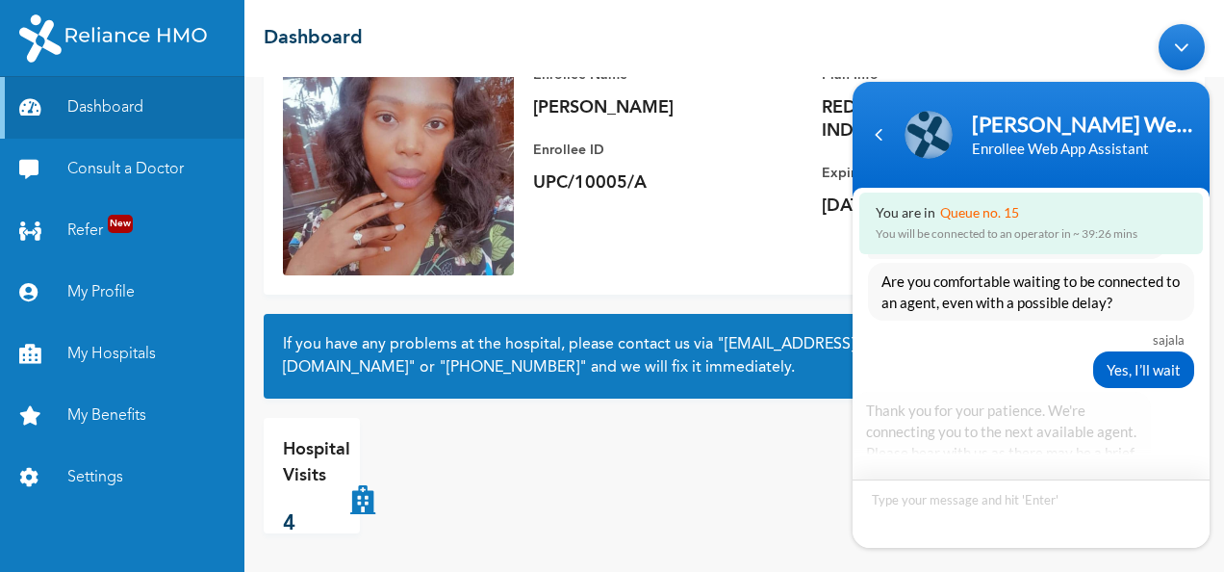
scroll to position [1122, 0]
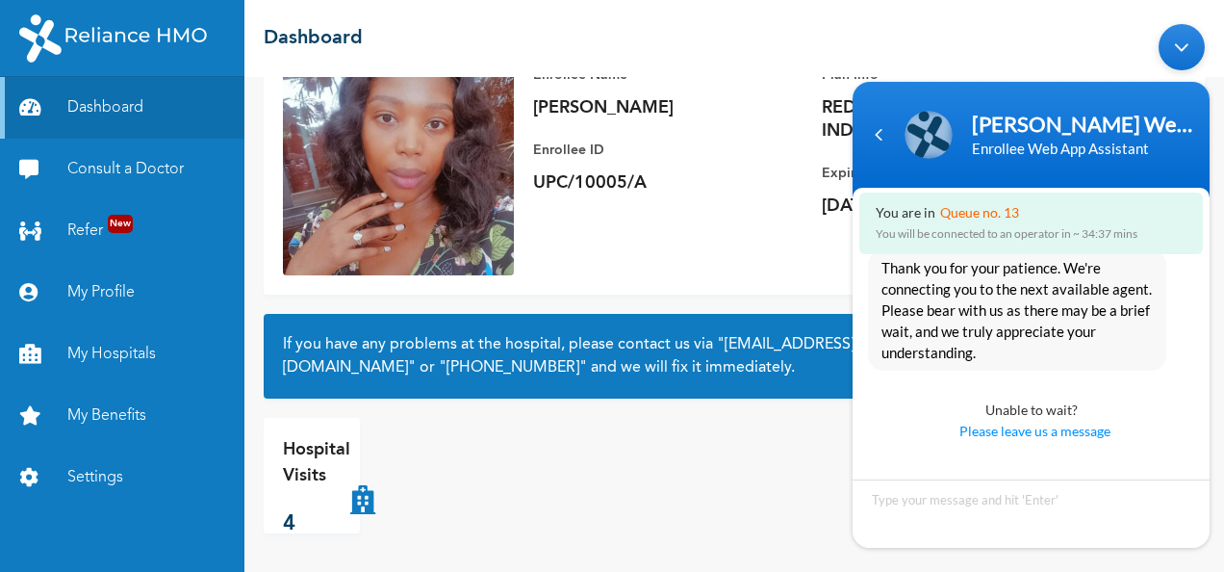
click at [372, 541] on div "Add Family Member Consult a Doctor Enrollee Name [PERSON_NAME] Enrollee ID UPC/…" at bounding box center [734, 324] width 980 height 495
click at [762, 406] on div "Add Family Member Consult a Doctor Enrollee Name [PERSON_NAME] Enrollee ID UPC/…" at bounding box center [734, 324] width 980 height 495
drag, startPoint x: 1217, startPoint y: 392, endPoint x: 1220, endPoint y: 445, distance: 53.0
click at [1219, 445] on html "[PERSON_NAME] Web Assistant Enrollee Web App Assistant You are in Queue no. 13 …" at bounding box center [1031, 284] width 376 height 543
click at [1039, 501] on textarea "Type your message and hit 'Enter'" at bounding box center [1031, 512] width 357 height 68
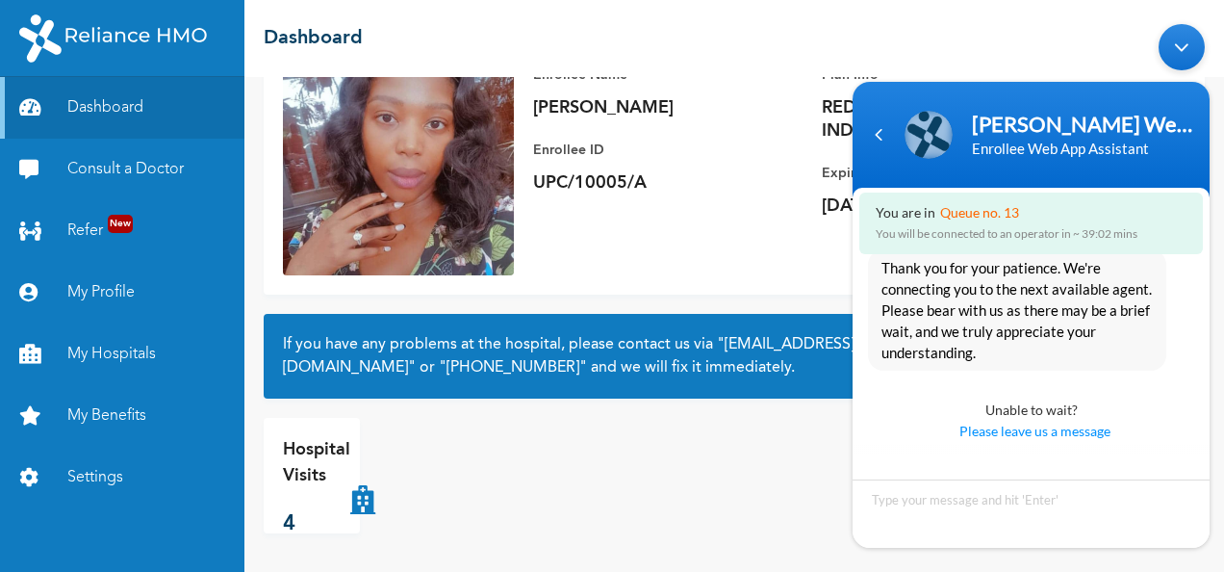
click at [793, 485] on div "Hospital Visits 4" at bounding box center [734, 475] width 941 height 115
click at [357, 493] on icon at bounding box center [362, 475] width 25 height 77
click at [368, 504] on icon at bounding box center [362, 475] width 25 height 77
drag, startPoint x: 368, startPoint y: 504, endPoint x: 289, endPoint y: 524, distance: 81.2
click at [289, 524] on p "4" at bounding box center [316, 524] width 67 height 32
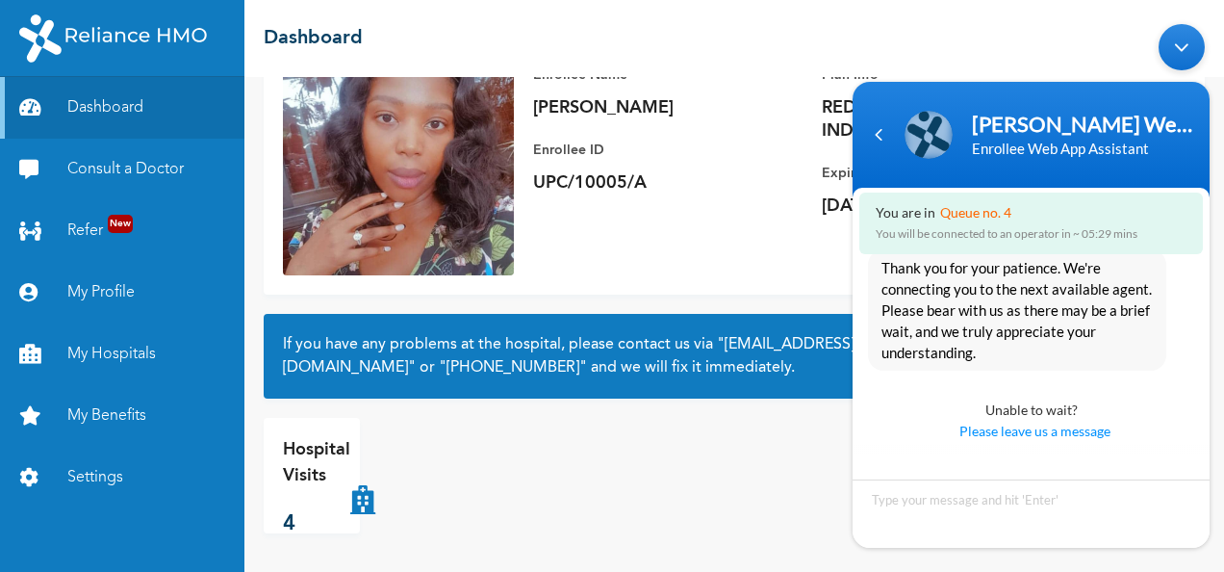
click at [289, 524] on p "4" at bounding box center [316, 524] width 67 height 32
click at [653, 477] on div "Hospital Visits 4" at bounding box center [734, 475] width 941 height 115
click at [613, 427] on div "Hospital Visits 4" at bounding box center [734, 475] width 941 height 115
click at [660, 456] on div "Hospital Visits 4" at bounding box center [734, 475] width 941 height 115
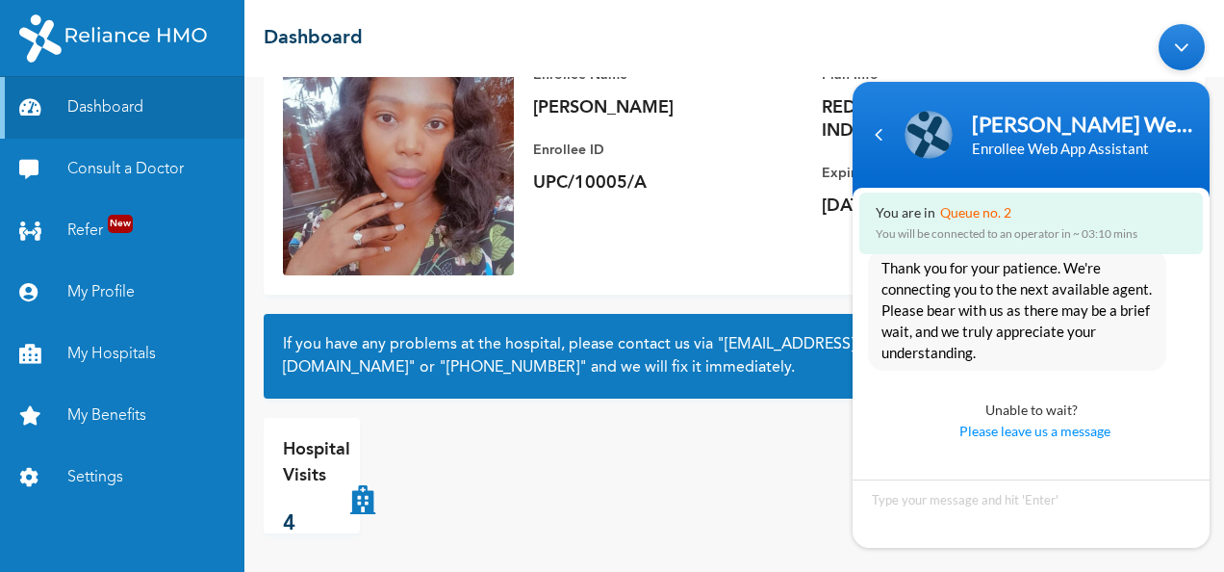
click at [1203, 436] on div "Unable to wait? Please leave us a message" at bounding box center [1031, 410] width 357 height 81
click at [524, 496] on div "Hospital Visits 4" at bounding box center [414, 475] width 301 height 115
click at [457, 432] on div "Hospital Visits 4" at bounding box center [414, 475] width 301 height 115
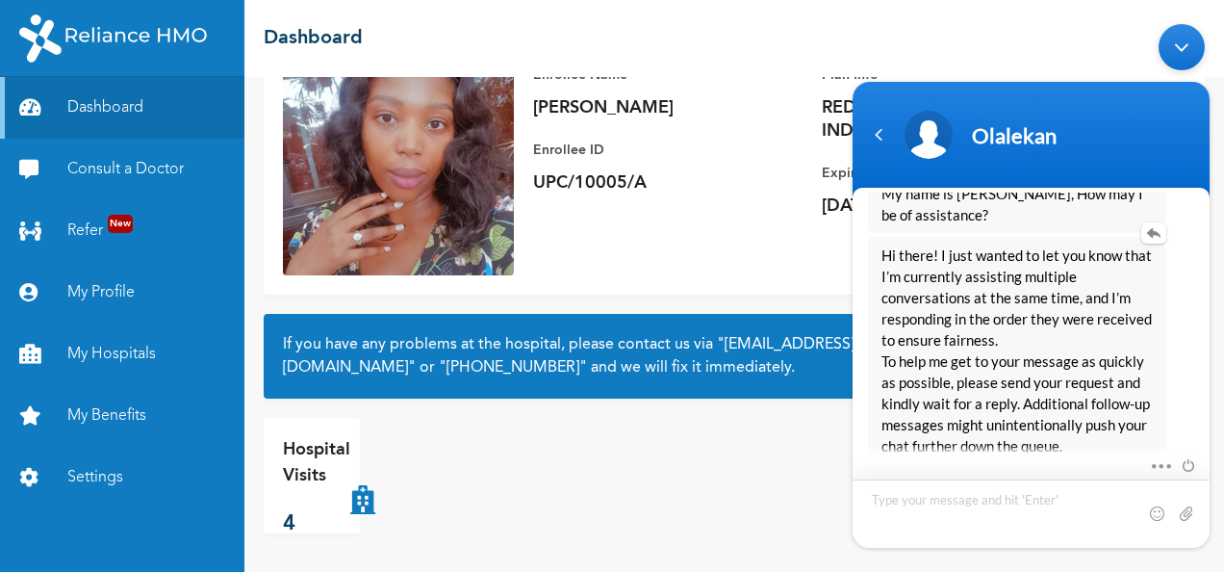
scroll to position [1486, 0]
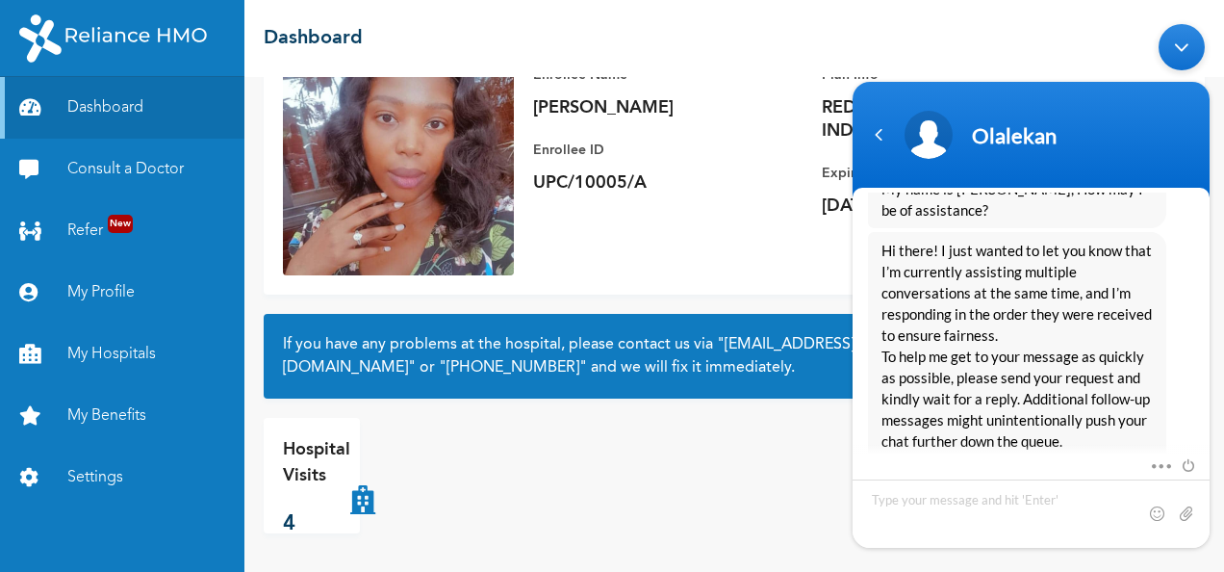
click at [1204, 465] on div "Mute Send email Share your screen" at bounding box center [1031, 465] width 357 height 25
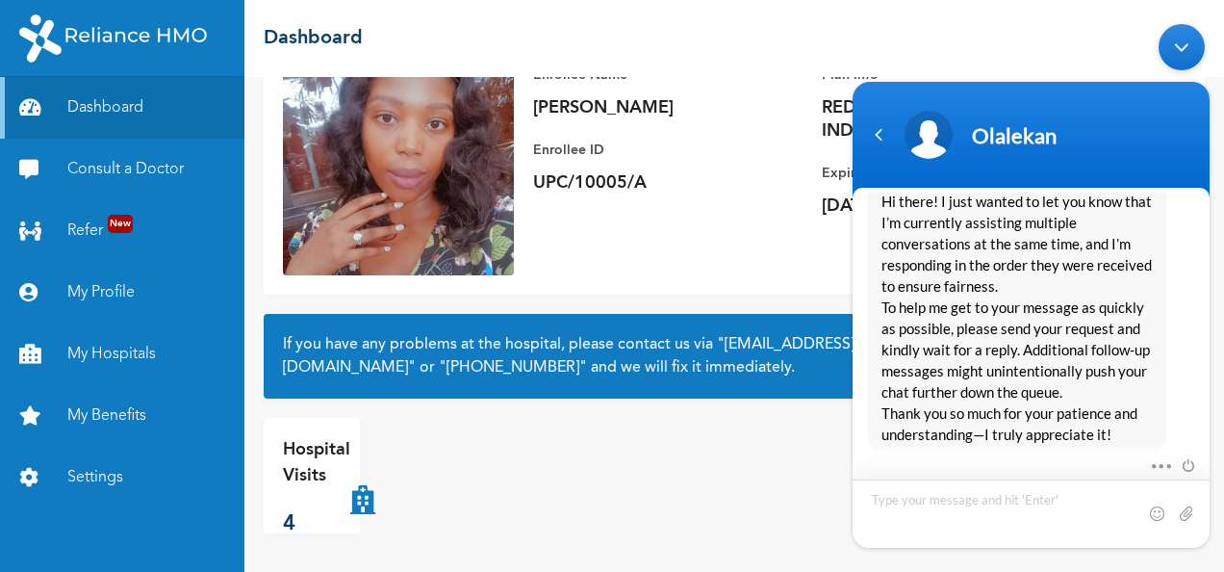
click at [1021, 507] on textarea "Type your message and hit 'Enter'" at bounding box center [1031, 512] width 357 height 68
type textarea "U"
type textarea "I want to book for my annual welness check"
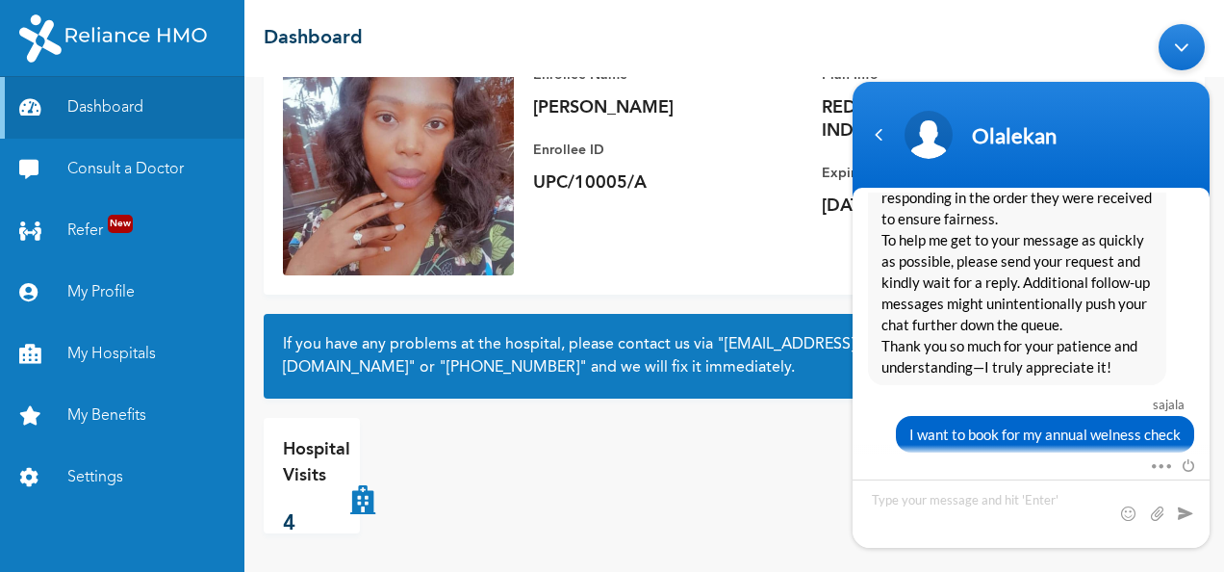
click at [462, 454] on div "Hospital Visits 4" at bounding box center [414, 475] width 301 height 115
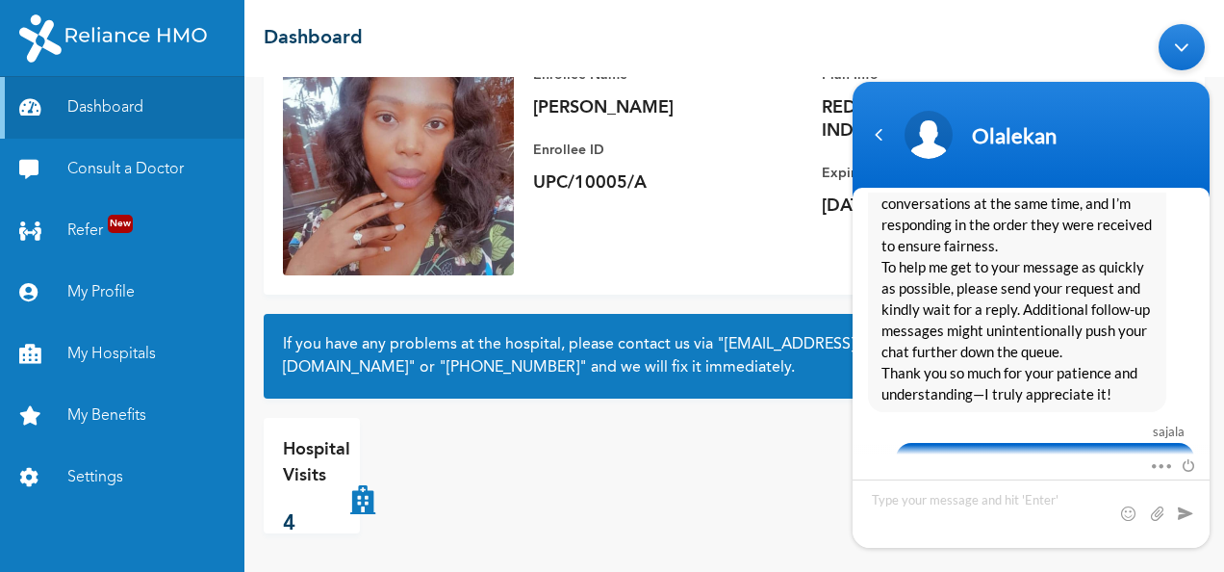
scroll to position [1601, 0]
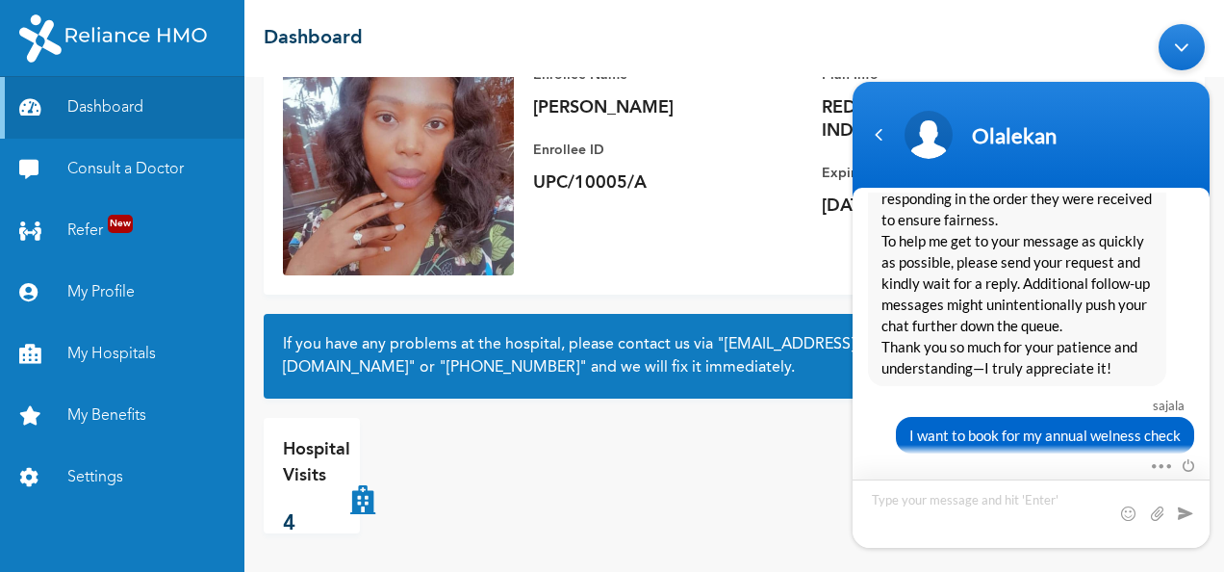
click at [1035, 504] on textarea "Type your message and hit 'Enter'" at bounding box center [1031, 512] width 357 height 68
type textarea "are you there?"
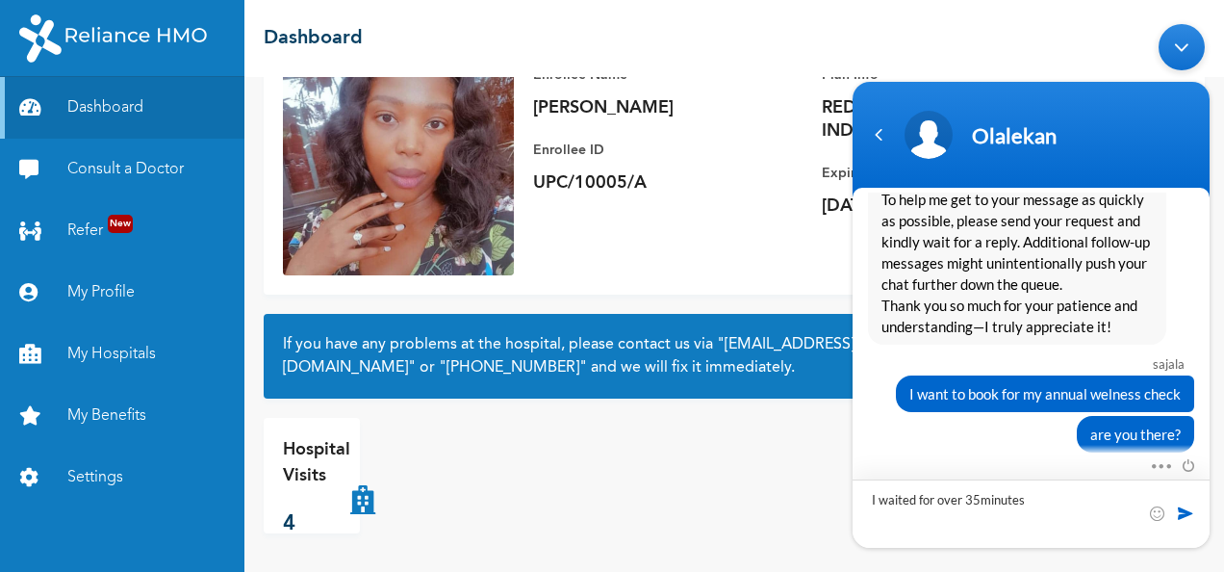
type textarea "I waited for over 35minutes"
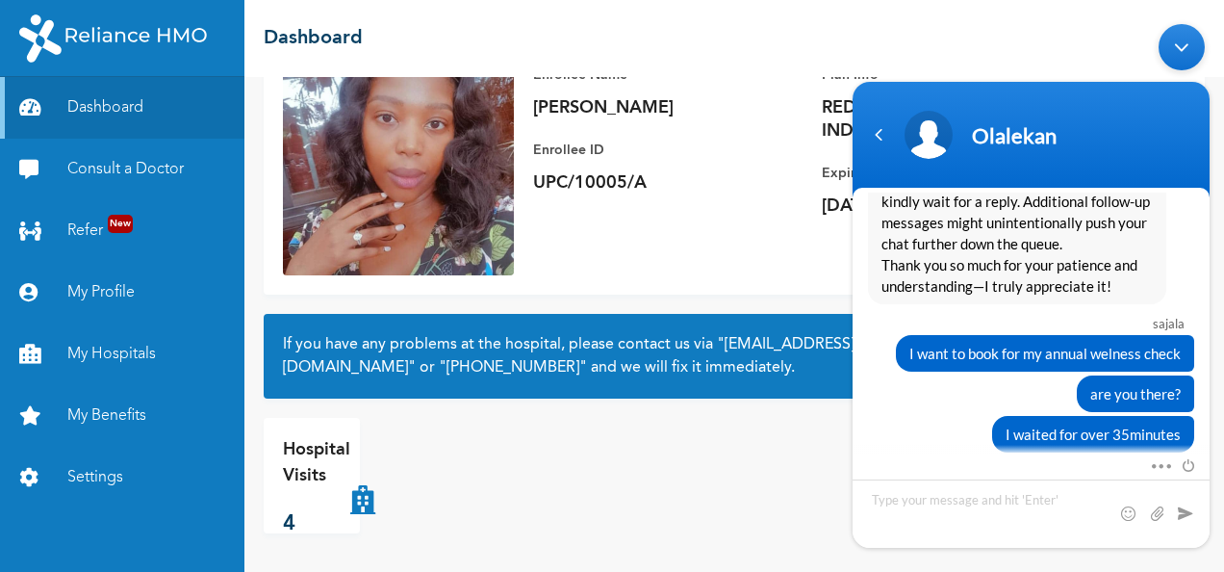
click at [579, 410] on div "Add Family Member Consult a Doctor Enrollee Name [PERSON_NAME] Enrollee ID UPC/…" at bounding box center [734, 324] width 980 height 495
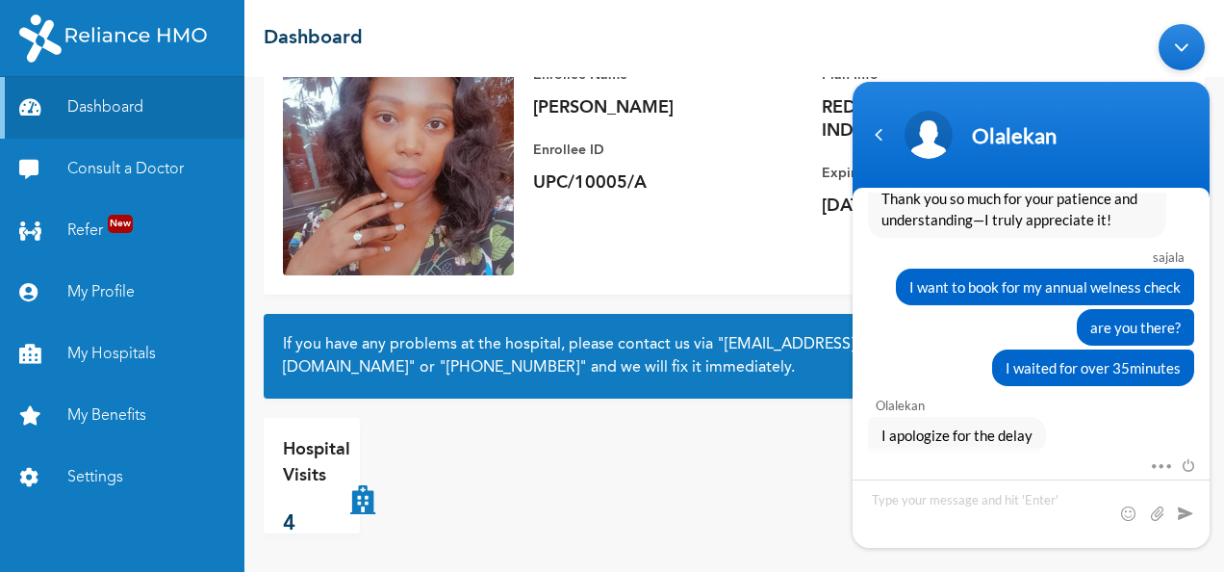
scroll to position [1832, 0]
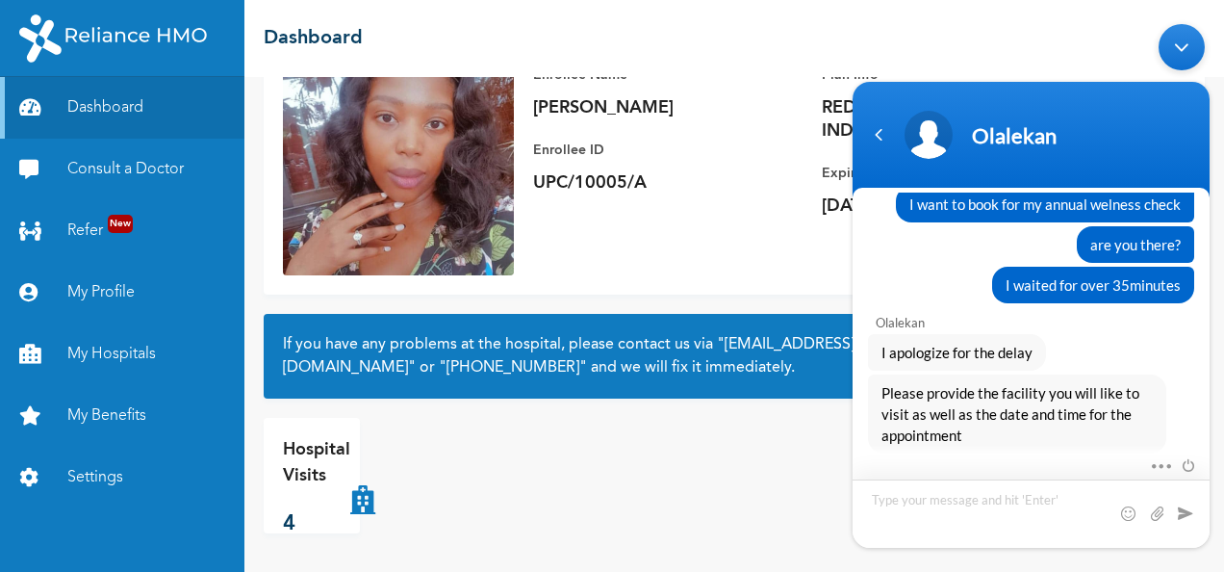
click at [958, 479] on textarea "Type your message and hit 'Enter'" at bounding box center [1031, 512] width 357 height 68
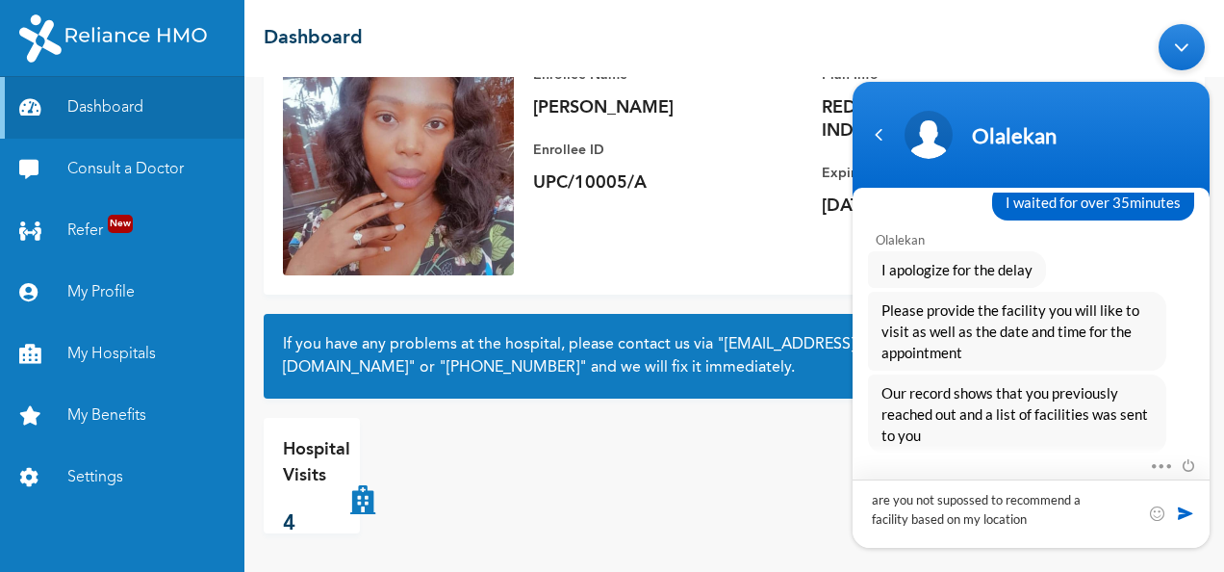
type textarea "are you not supossed to recommend a facility based on my location ?"
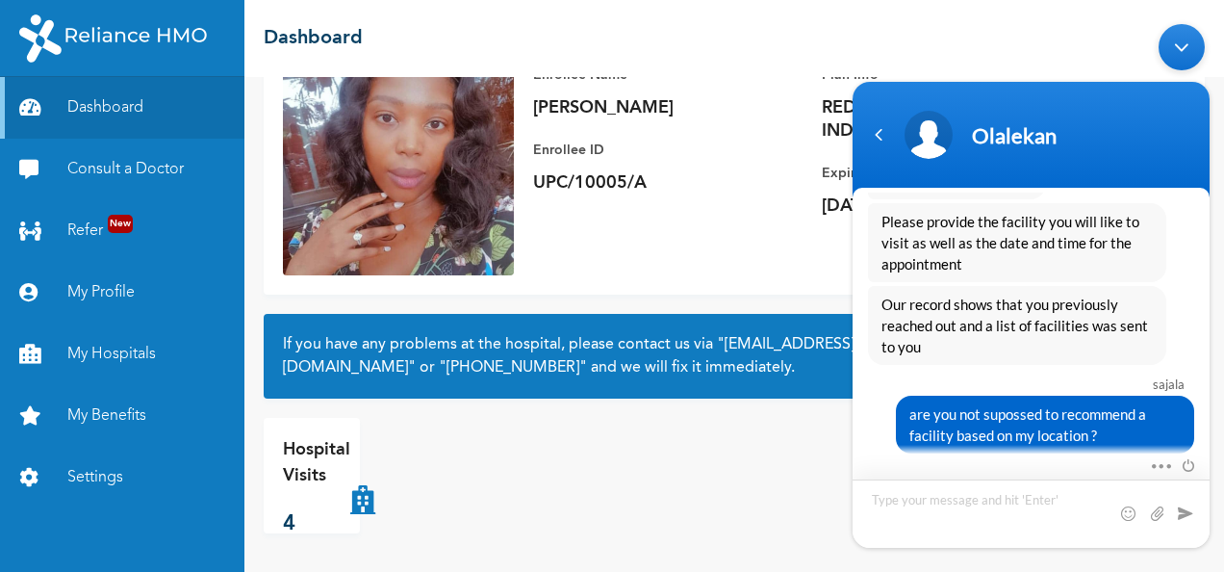
click at [970, 486] on textarea "Type your message and hit 'Enter'" at bounding box center [1031, 512] width 357 height 68
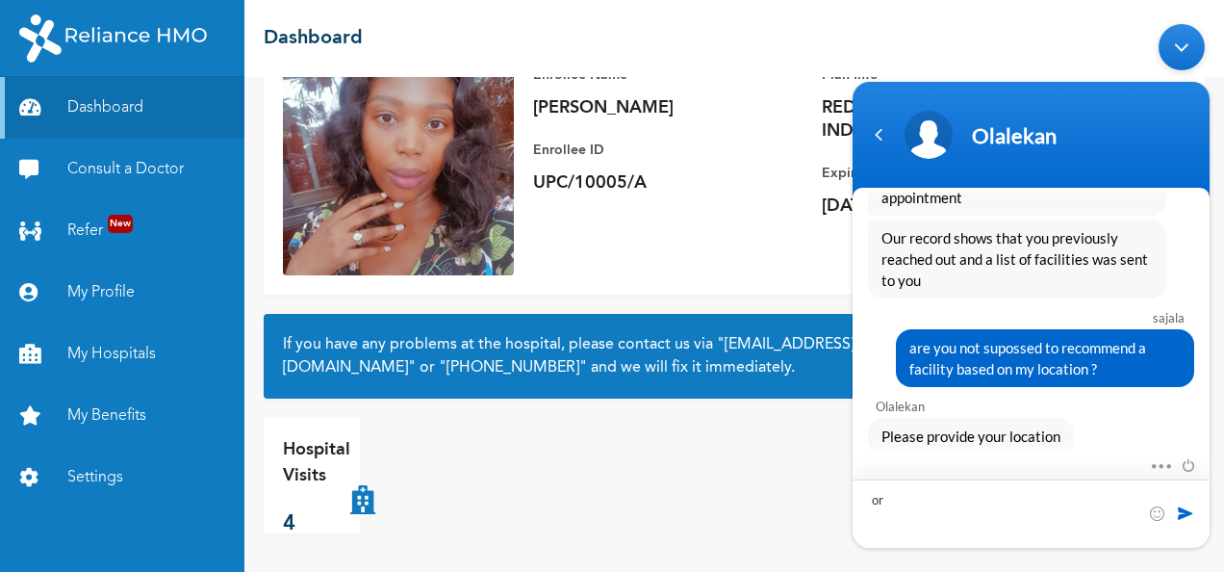
type textarea "o"
type textarea "i"
type textarea "marina"
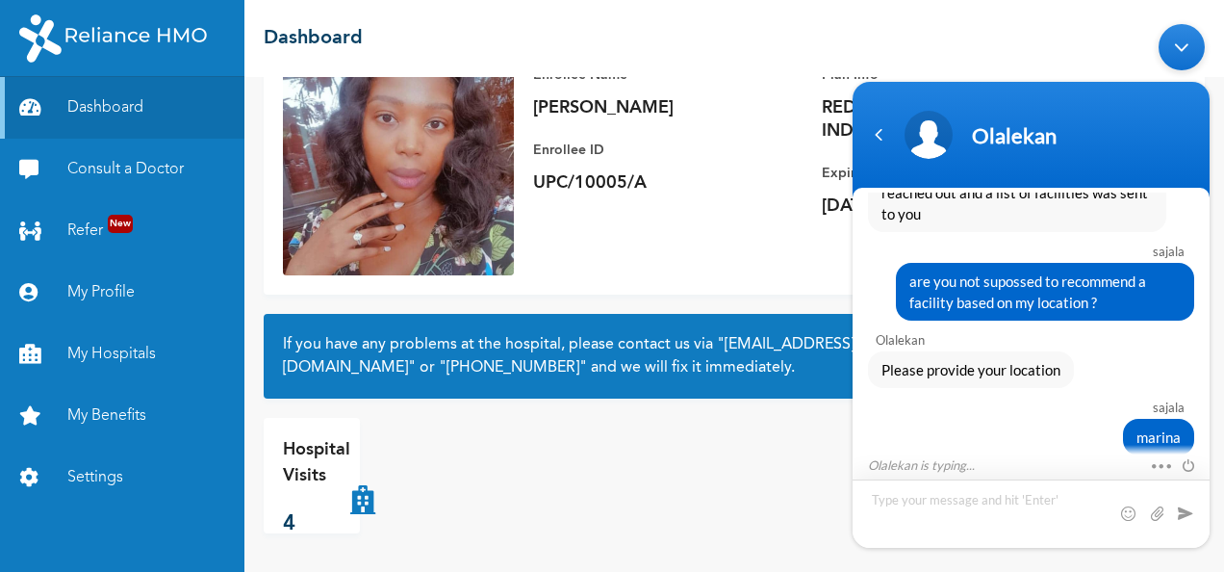
scroll to position [2246, 0]
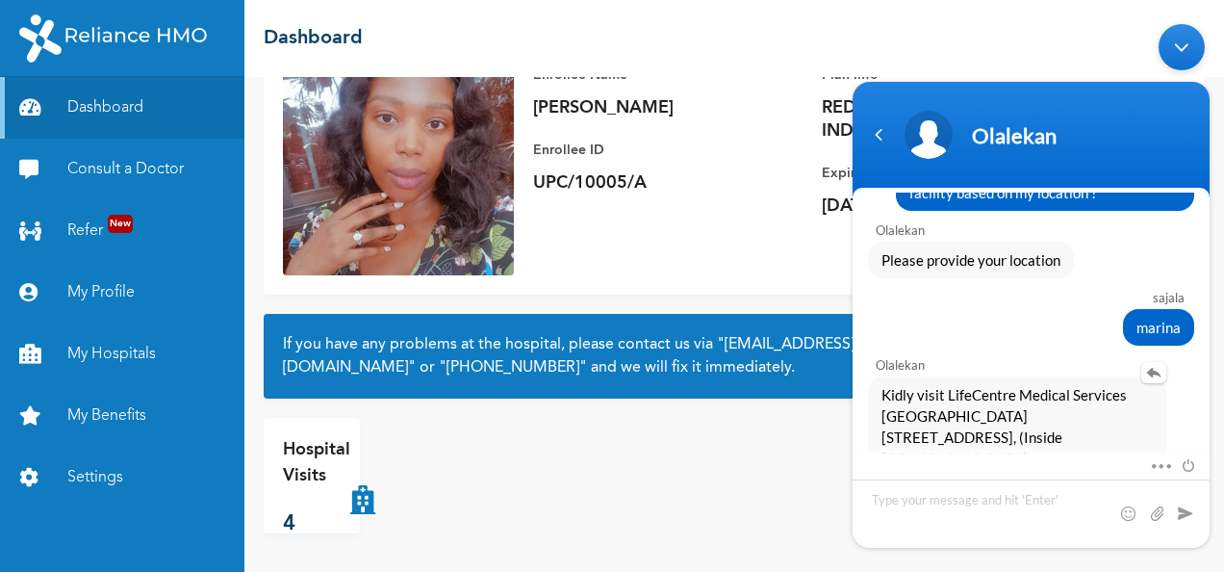
click at [955, 388] on span "Kidly visit LifeCentre Medical Services [GEOGRAPHIC_DATA][STREET_ADDRESS], (Ins…" at bounding box center [1017, 436] width 271 height 106
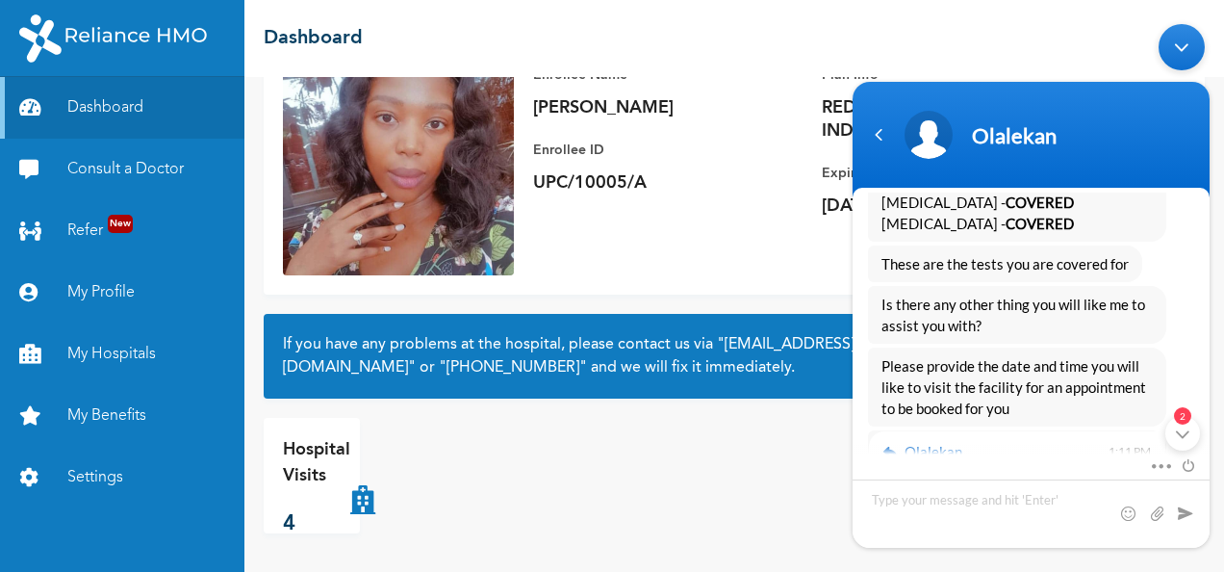
scroll to position [2989, 0]
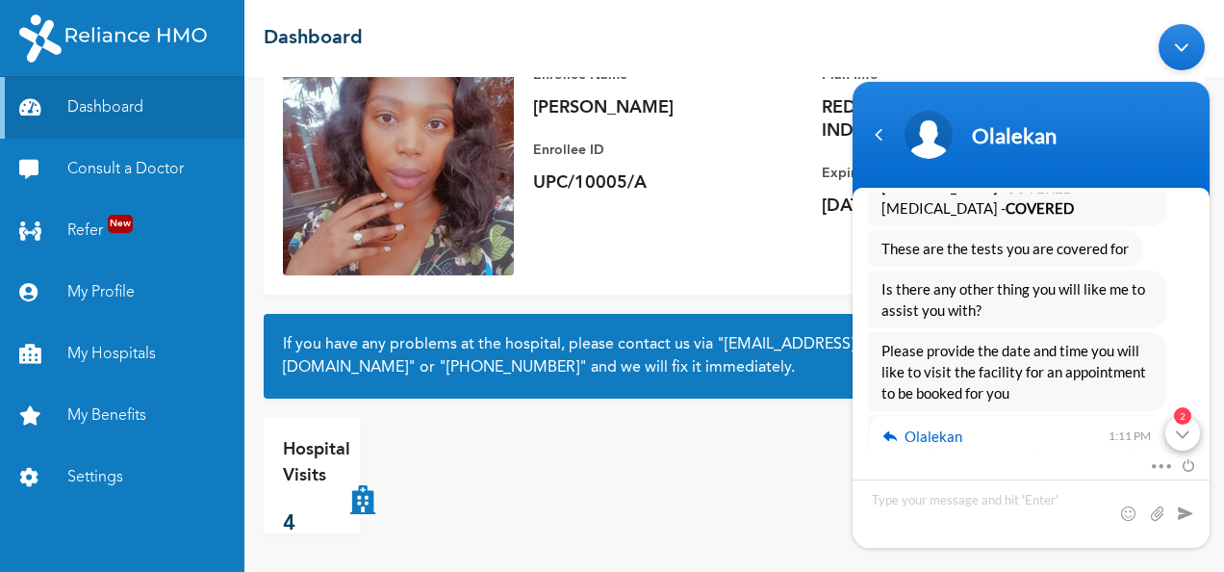
click at [1178, 432] on div "2" at bounding box center [1183, 432] width 35 height 35
click at [1005, 502] on textarea "Type your message and hit 'Enter'" at bounding box center [1031, 512] width 357 height 68
click at [880, 455] on div at bounding box center [985, 454] width 235 height 3
click at [959, 499] on textarea "september" at bounding box center [1031, 512] width 357 height 68
click at [870, 461] on div "Mute Send email Share your screen" at bounding box center [1031, 465] width 357 height 25
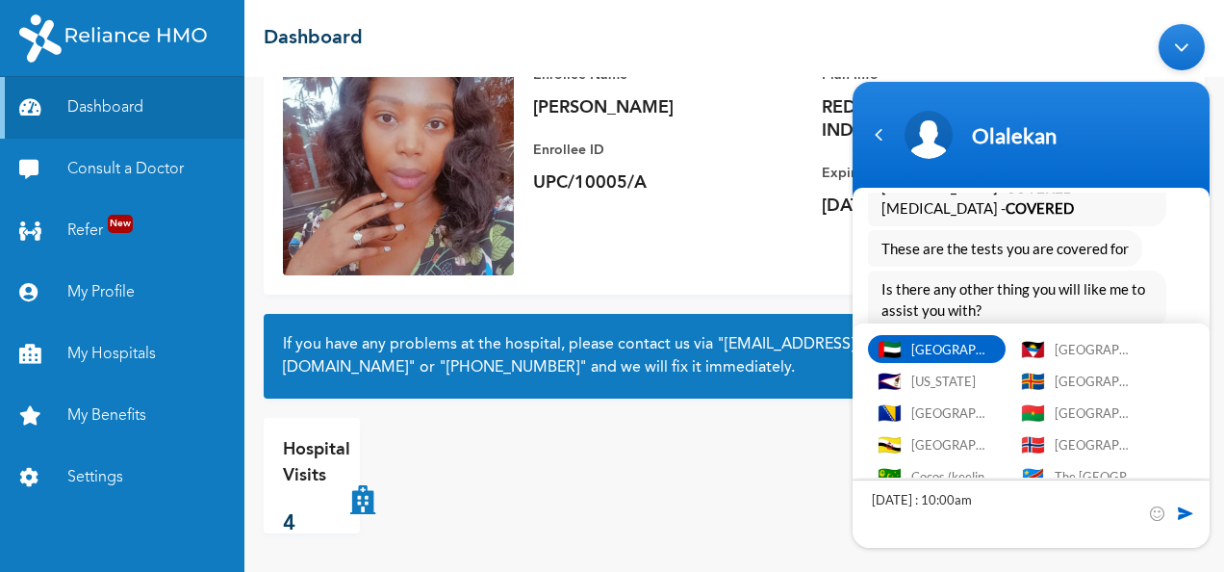
type textarea "[DATE] : 10:00am"
click at [1176, 507] on span at bounding box center [1185, 511] width 19 height 19
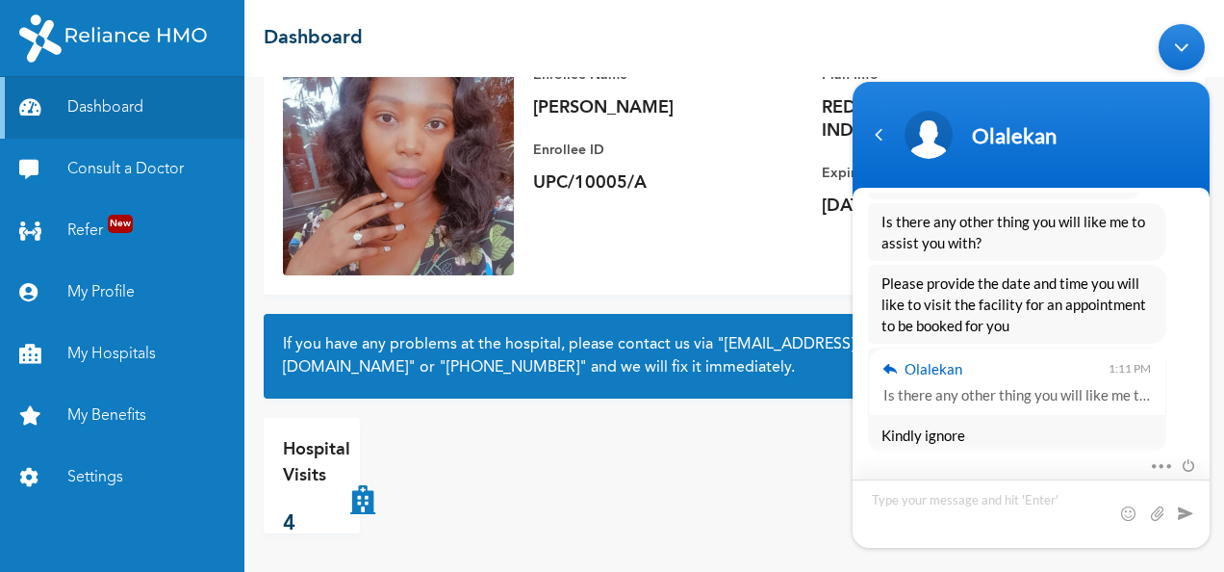
scroll to position [3123, 0]
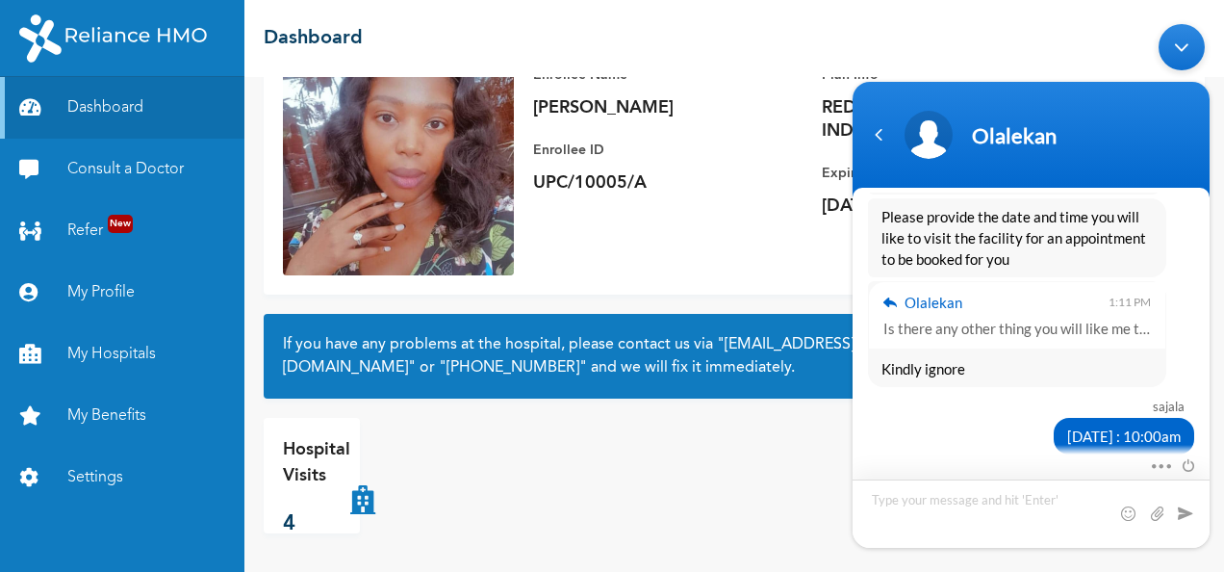
click at [895, 505] on textarea "Type your message and hit 'Enter'" at bounding box center [1031, 512] width 357 height 68
type textarea "S"
type textarea "[EMAIL_ADDRESS][DOMAIN_NAME]"
click at [1191, 519] on span at bounding box center [1185, 511] width 19 height 19
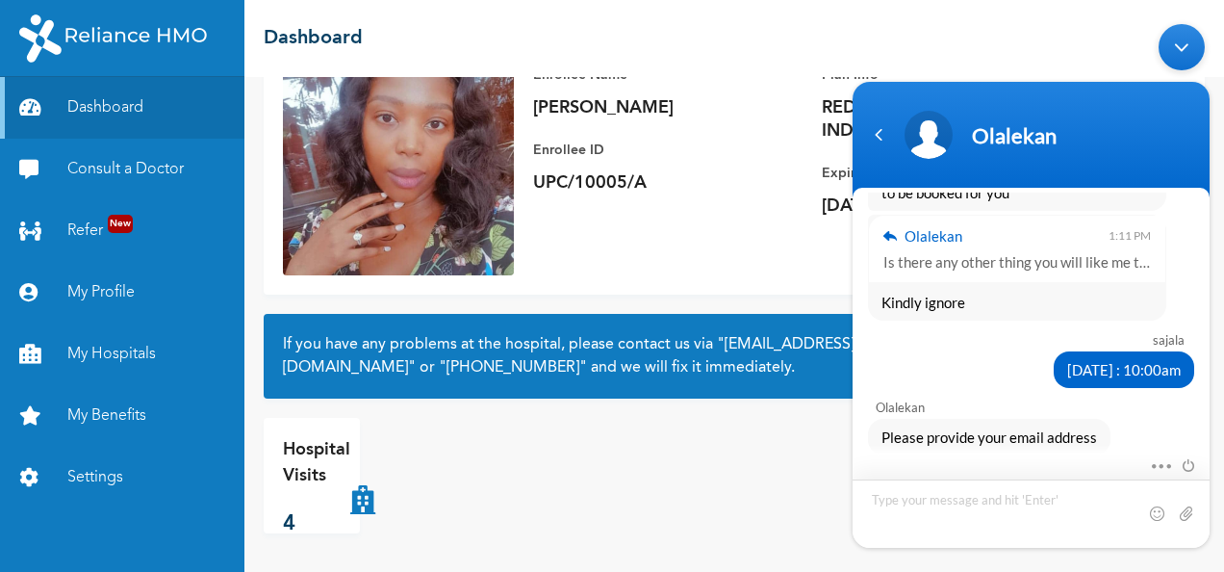
scroll to position [3340, 0]
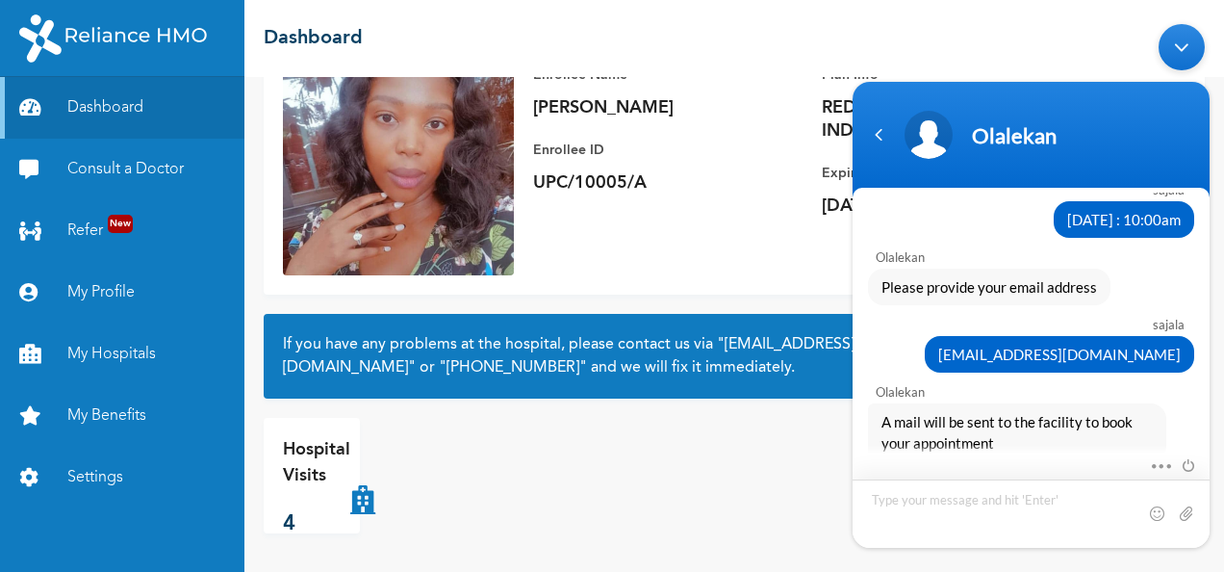
click at [960, 483] on textarea "Type your message and hit 'Enter'" at bounding box center [1031, 512] width 357 height 68
type textarea "no"
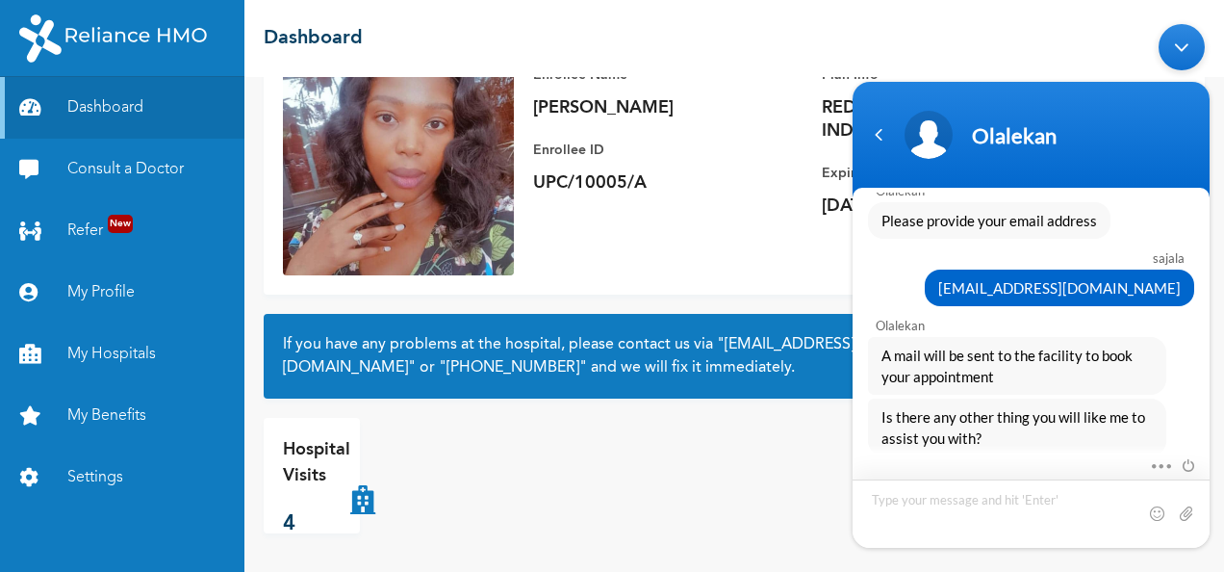
click at [987, 501] on textarea "Type your message and hit 'Enter'" at bounding box center [1031, 512] width 357 height 68
type textarea "no"
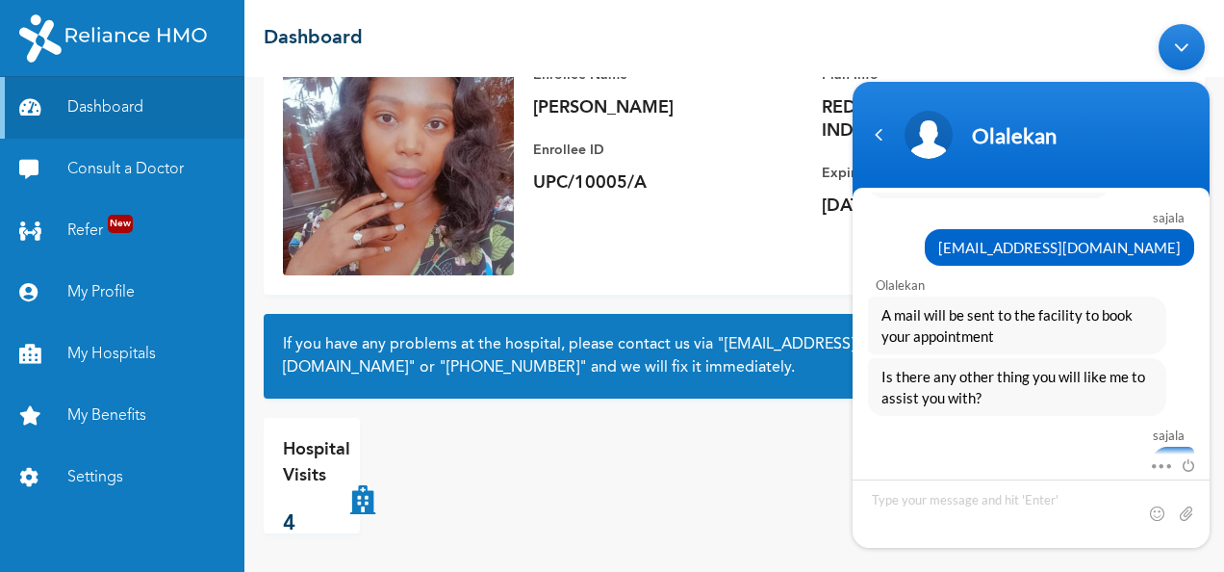
click at [744, 423] on div "Hospital Visits 4" at bounding box center [734, 475] width 941 height 115
